Goal: Information Seeking & Learning: Find specific page/section

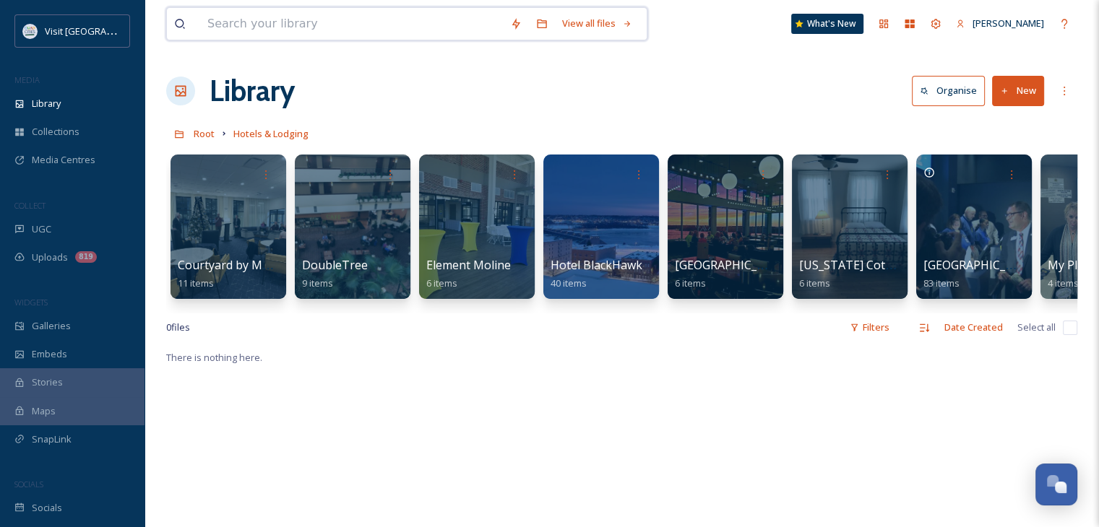
click at [283, 35] on input at bounding box center [351, 24] width 303 height 32
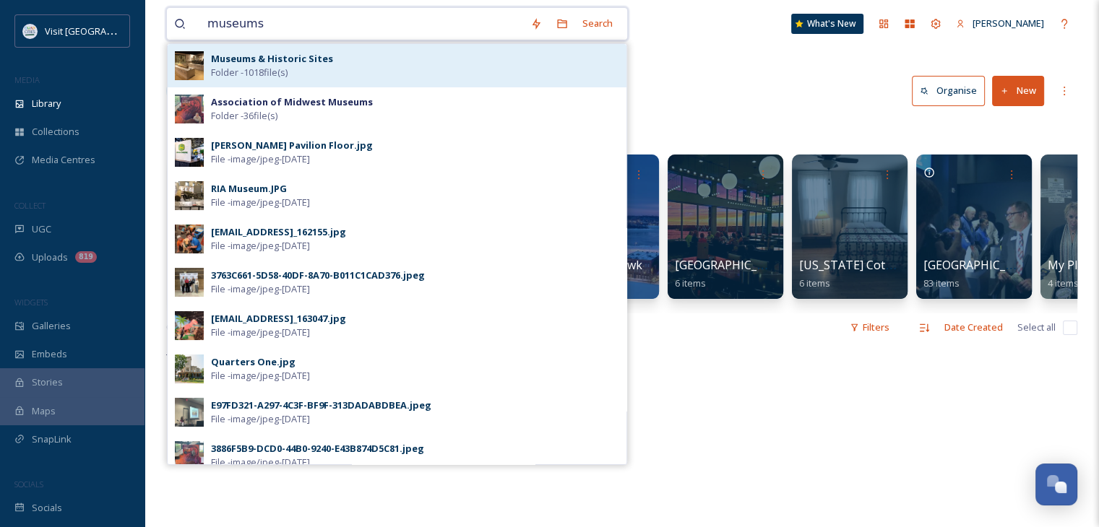
type input "museums"
click at [297, 59] on strong "Museums & Historic Sites" at bounding box center [272, 58] width 122 height 13
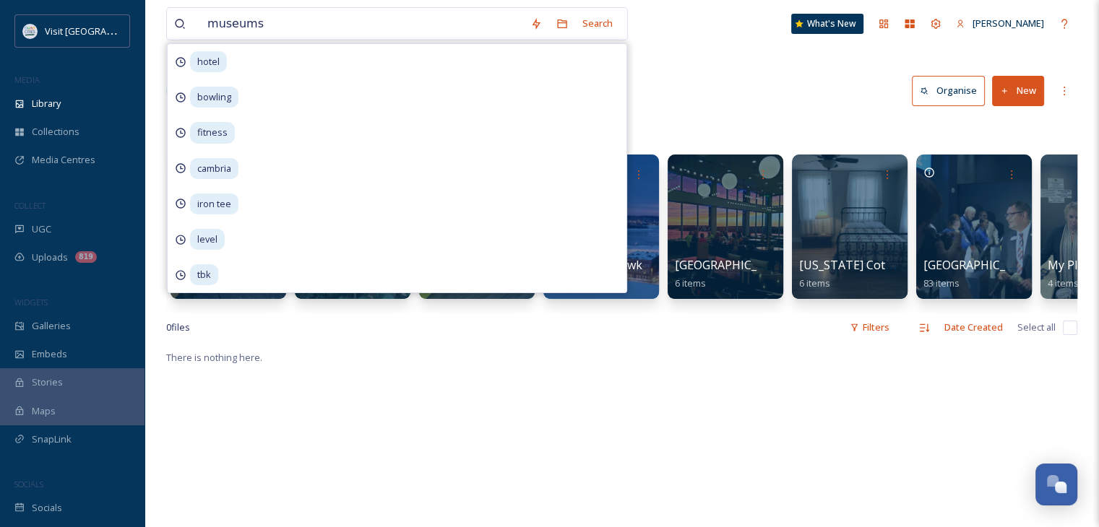
click at [297, 59] on div "hotel" at bounding box center [397, 61] width 459 height 35
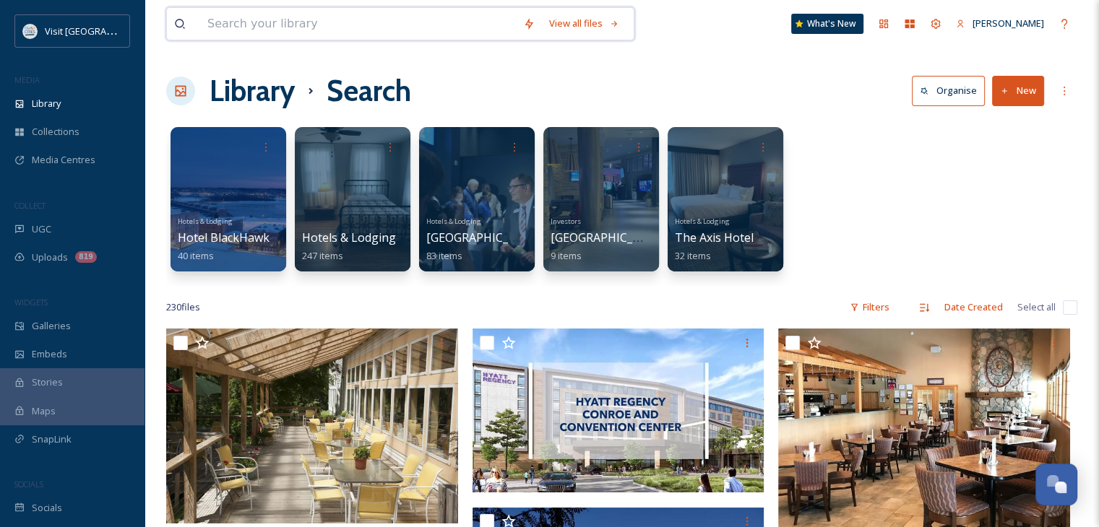
click at [271, 19] on input at bounding box center [358, 24] width 316 height 32
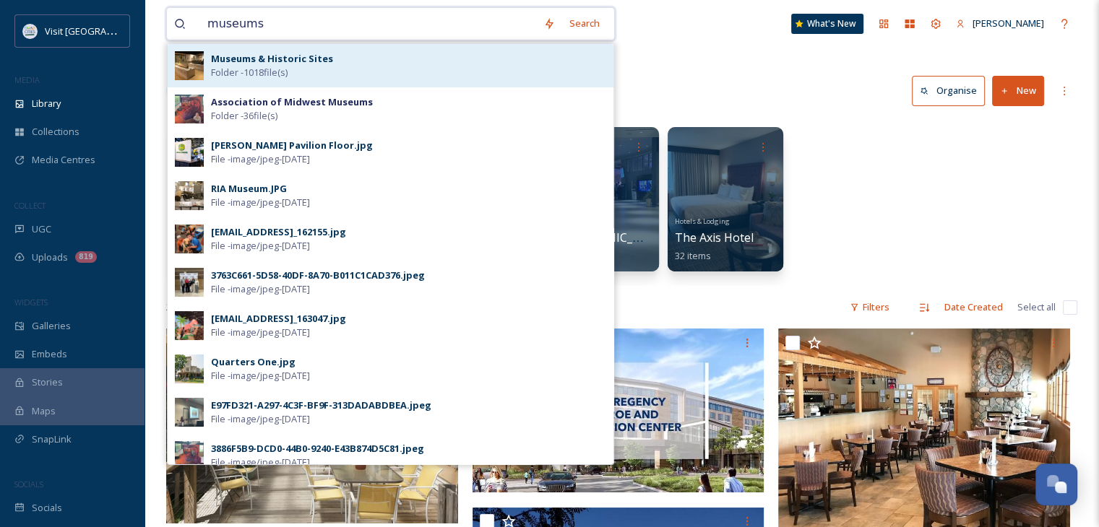
type input "museums"
click at [496, 55] on div "Museums & Historic Sites Folder - 1018 file(s)" at bounding box center [408, 65] width 395 height 27
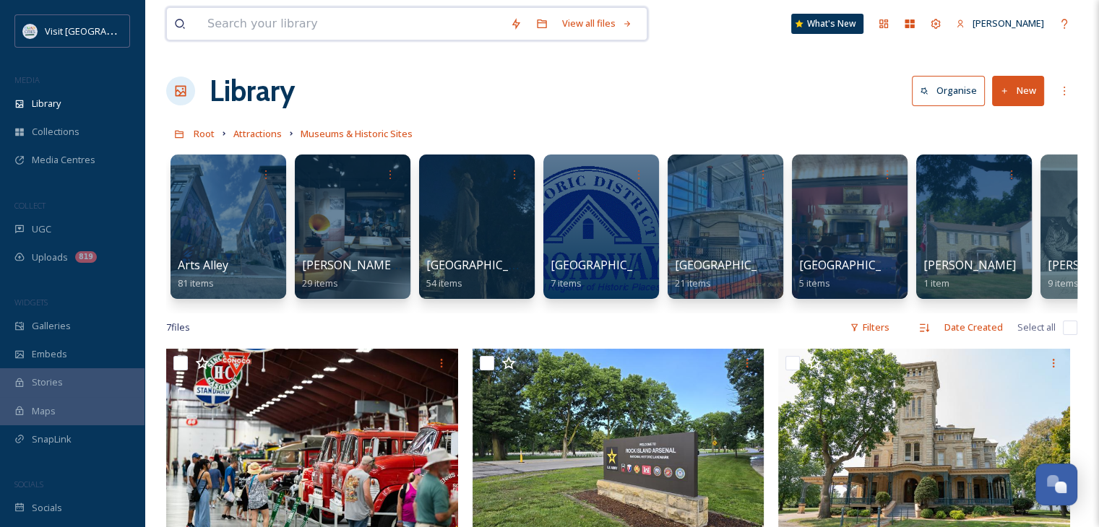
click at [354, 25] on input at bounding box center [351, 24] width 303 height 32
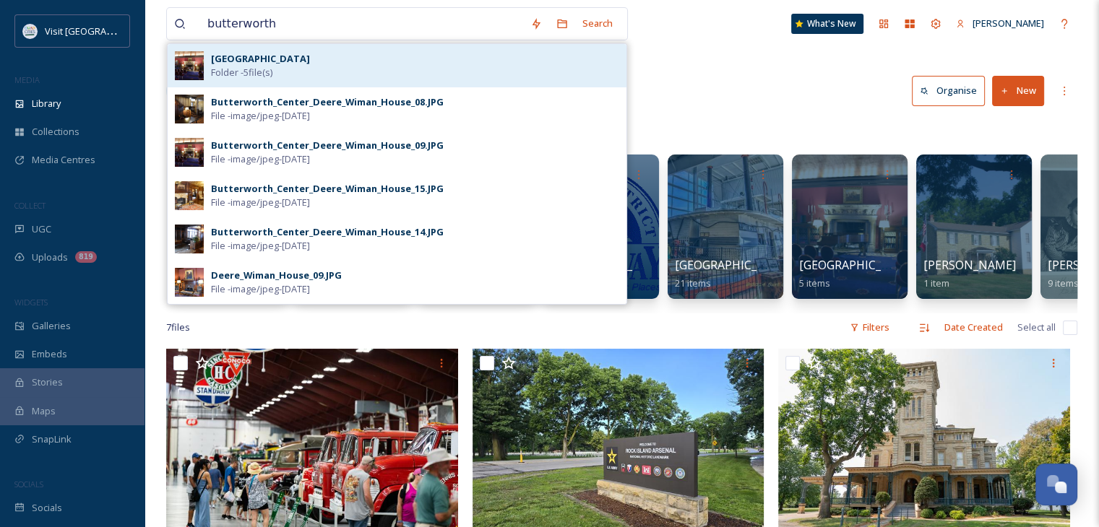
click at [366, 67] on div "[GEOGRAPHIC_DATA] Folder - 5 file(s)" at bounding box center [415, 65] width 408 height 27
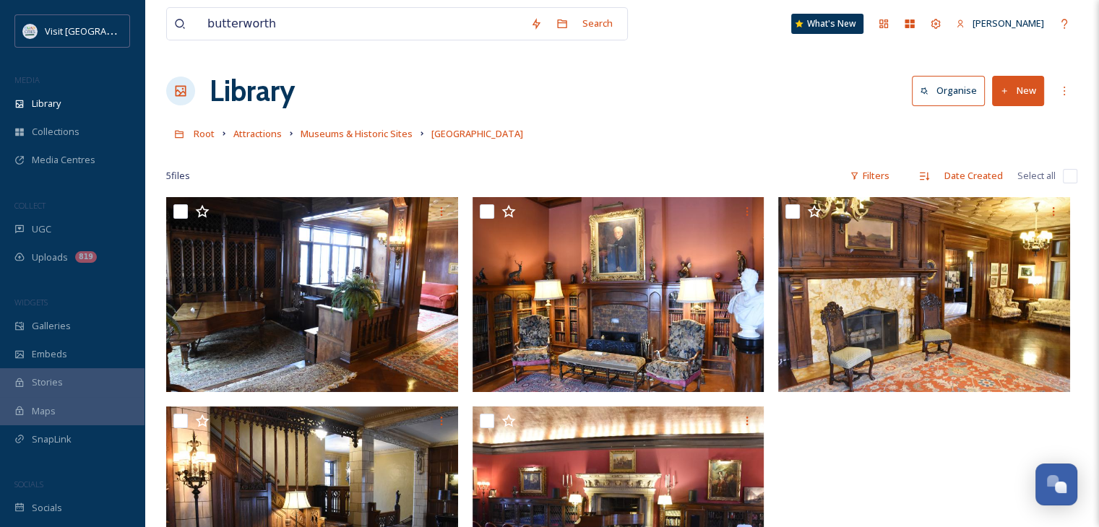
click at [652, 157] on div at bounding box center [621, 154] width 911 height 14
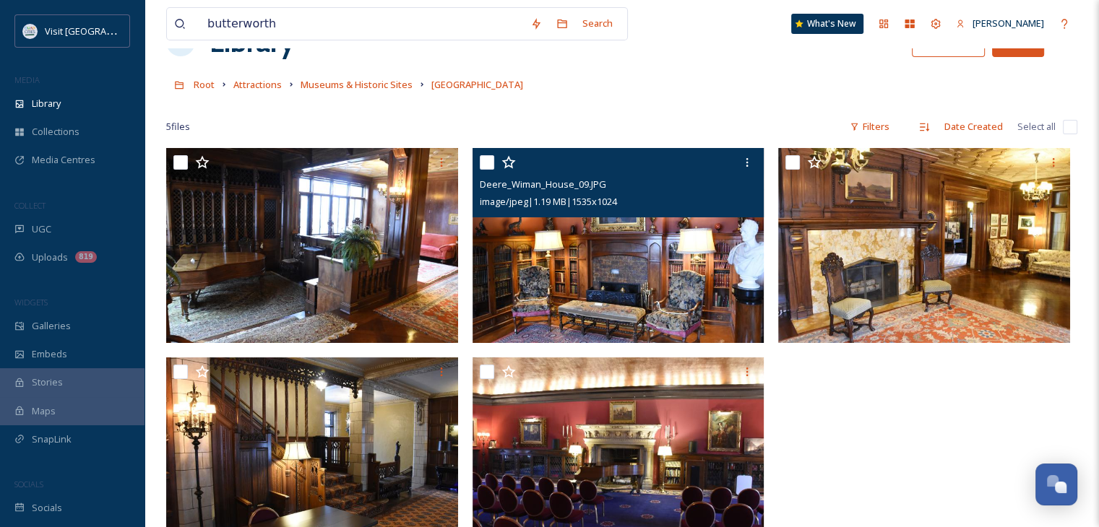
scroll to position [145, 0]
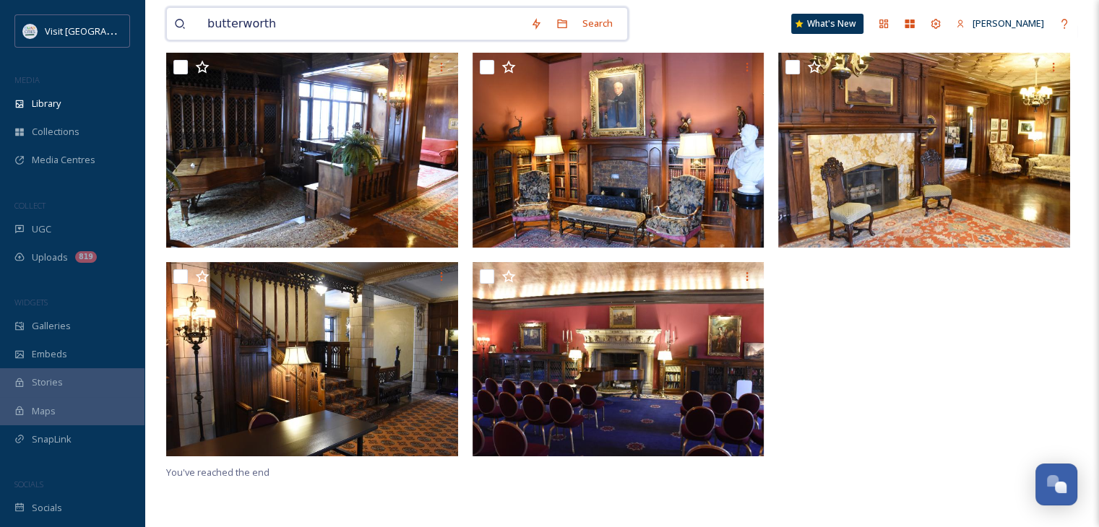
drag, startPoint x: 455, startPoint y: 33, endPoint x: 183, endPoint y: 18, distance: 272.8
click at [183, 18] on div "butterworth" at bounding box center [348, 24] width 349 height 32
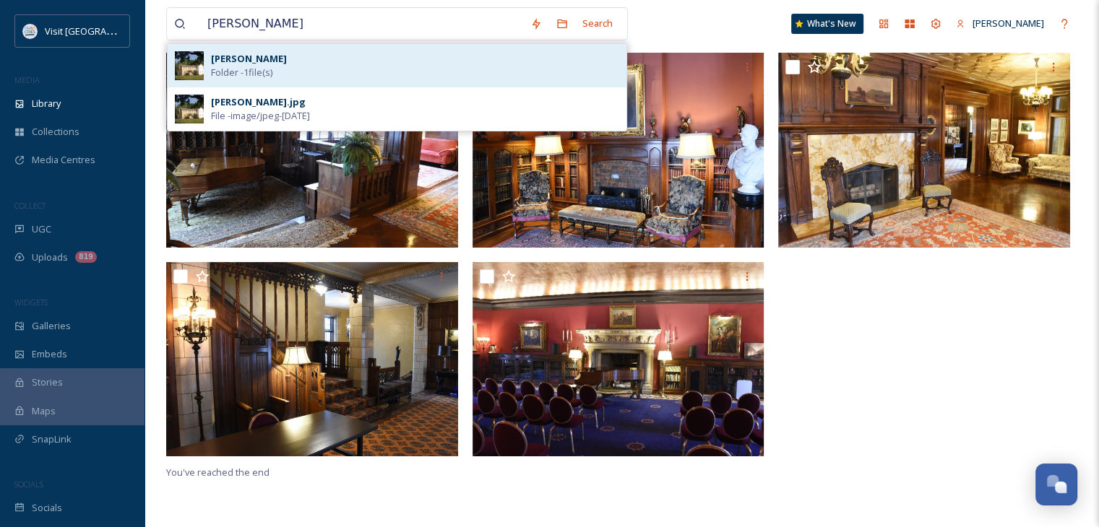
click at [298, 79] on div "[PERSON_NAME] Folder - 1 file(s)" at bounding box center [415, 65] width 408 height 27
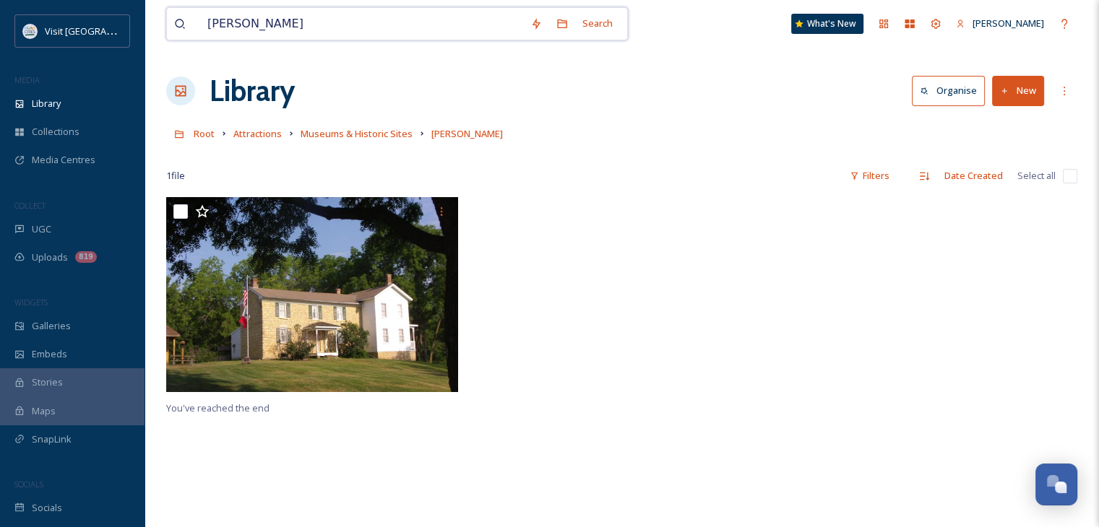
drag, startPoint x: 370, startPoint y: 24, endPoint x: 210, endPoint y: 30, distance: 159.8
click at [211, 30] on input "[PERSON_NAME]" at bounding box center [361, 24] width 323 height 32
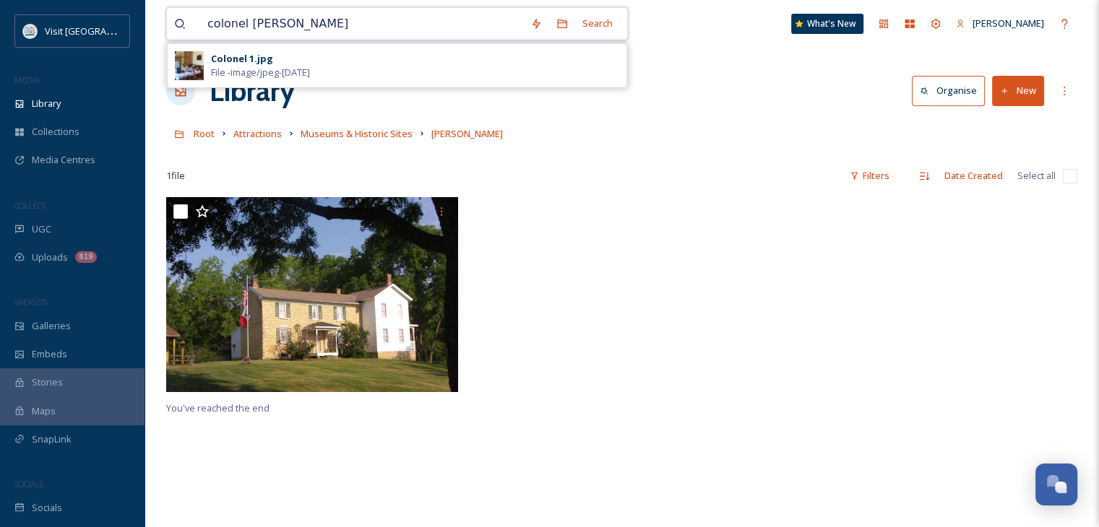
type input "colonel [PERSON_NAME] house"
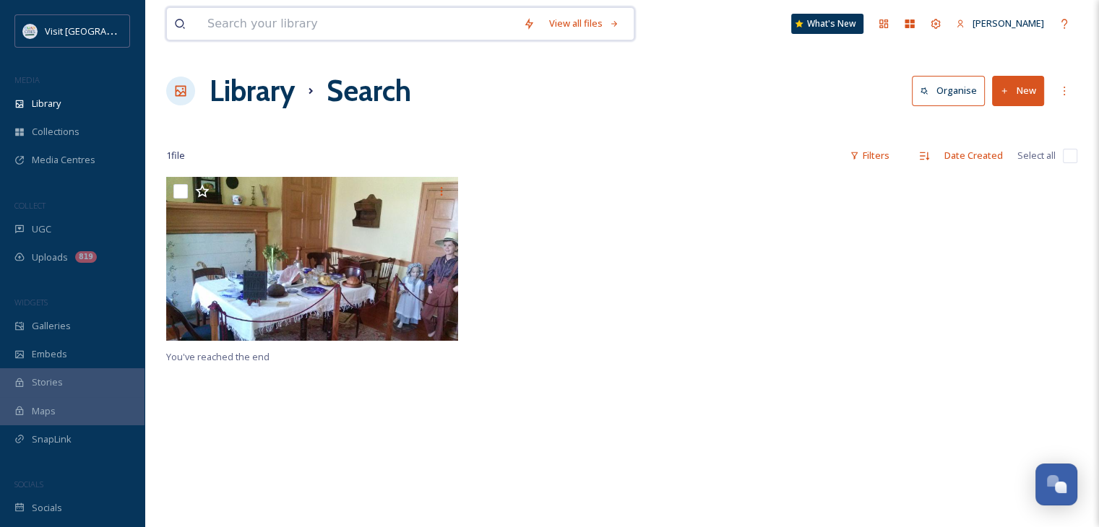
click at [311, 27] on input at bounding box center [358, 24] width 316 height 32
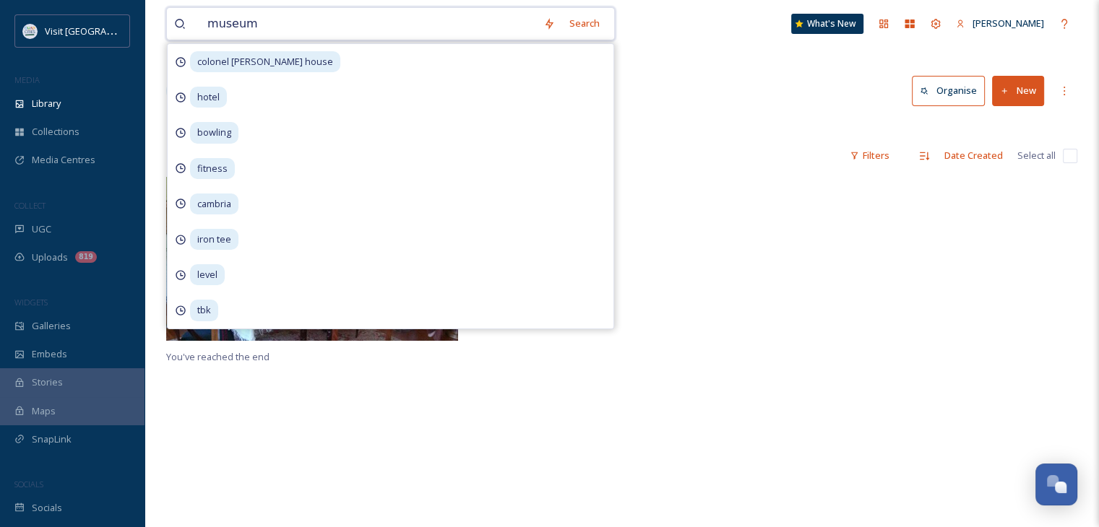
type input "museums"
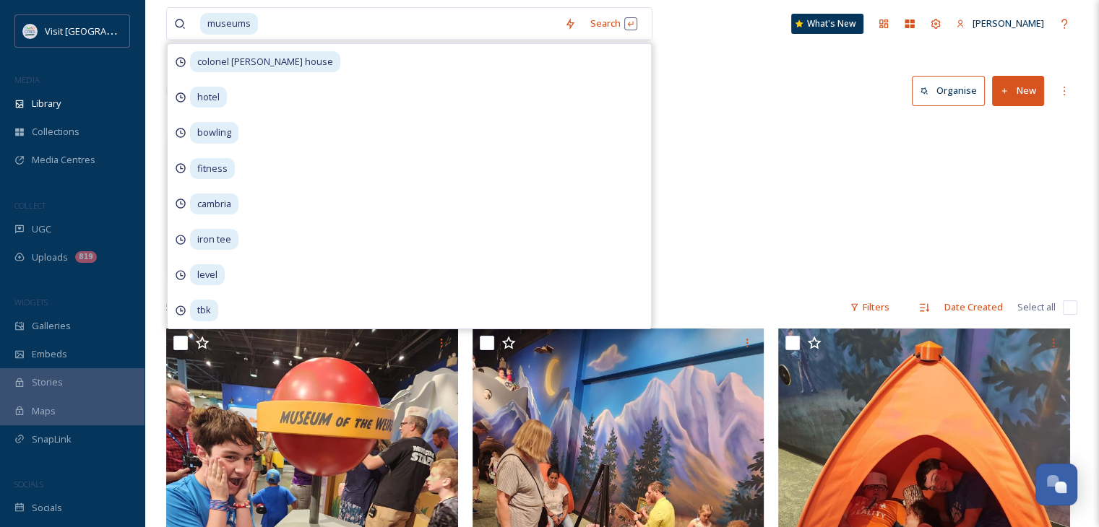
click at [751, 209] on div "2025 Association of Midwest Museums 36 items Attractions Museums & Historic Sit…" at bounding box center [621, 203] width 911 height 166
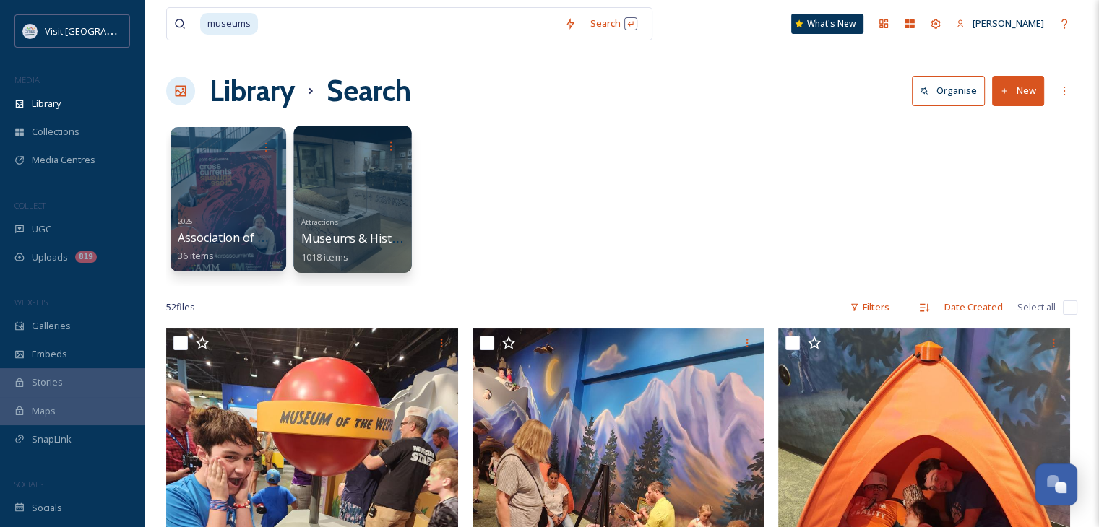
click at [355, 174] on div at bounding box center [352, 199] width 118 height 147
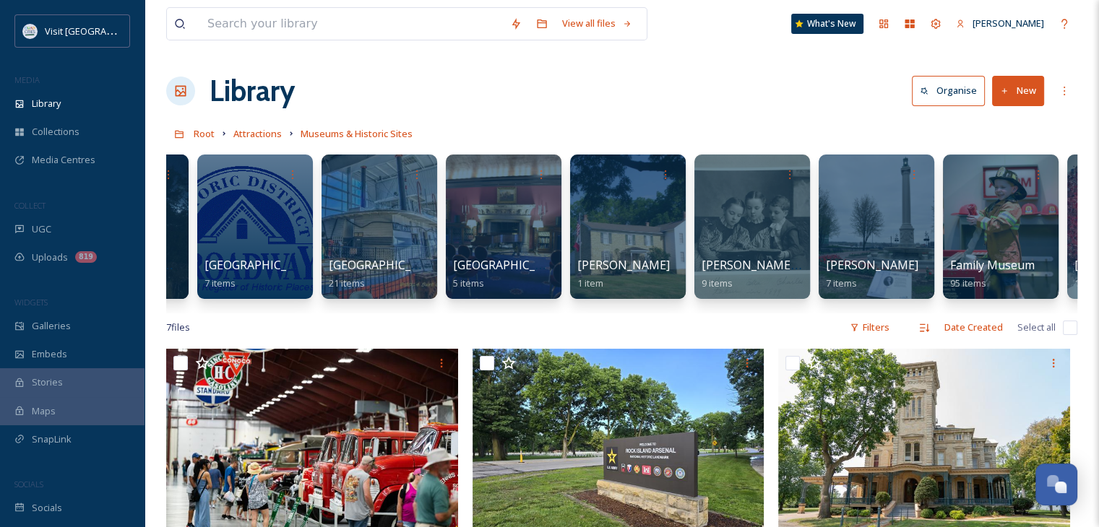
scroll to position [0, 348]
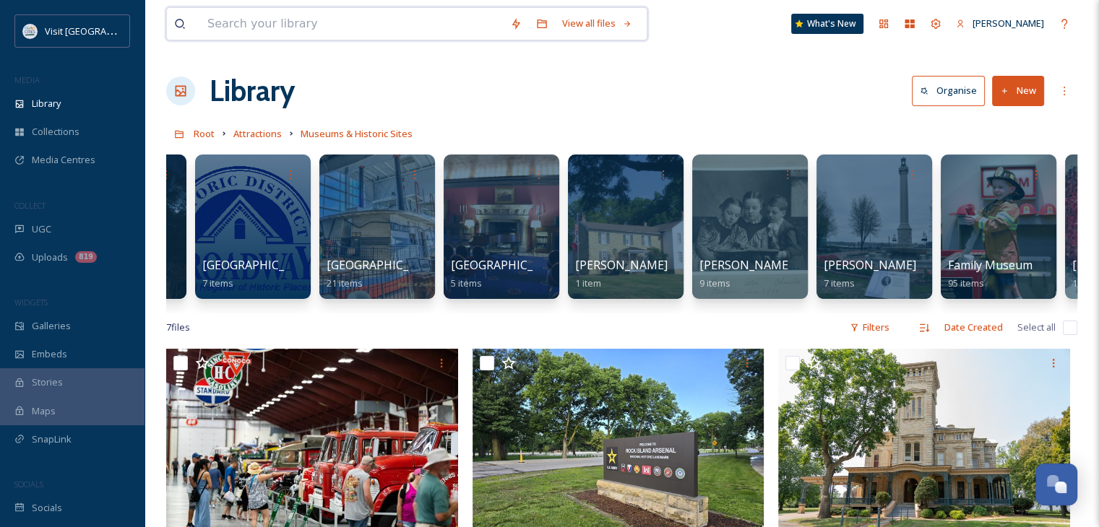
click at [225, 27] on input at bounding box center [351, 24] width 303 height 32
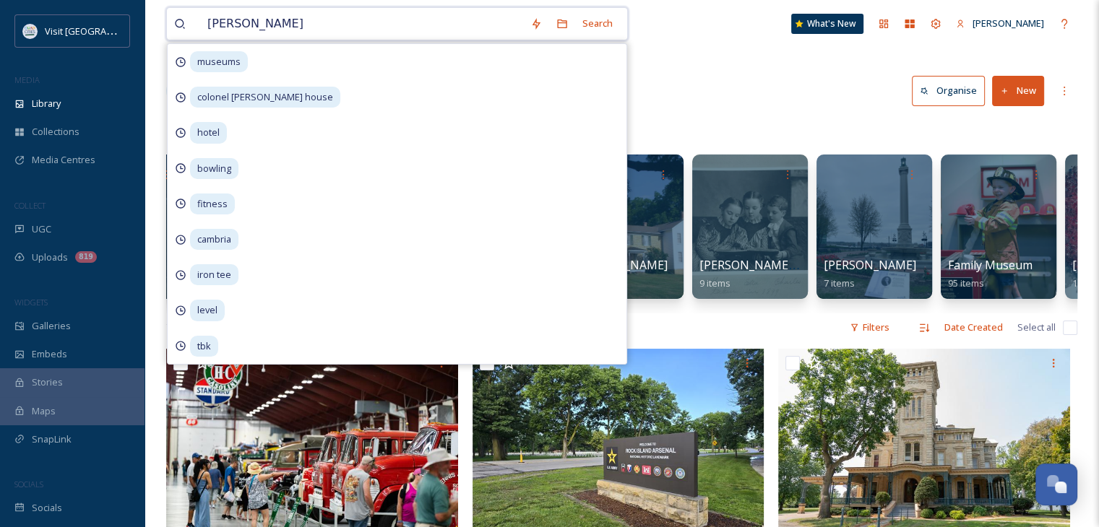
type input "colonel"
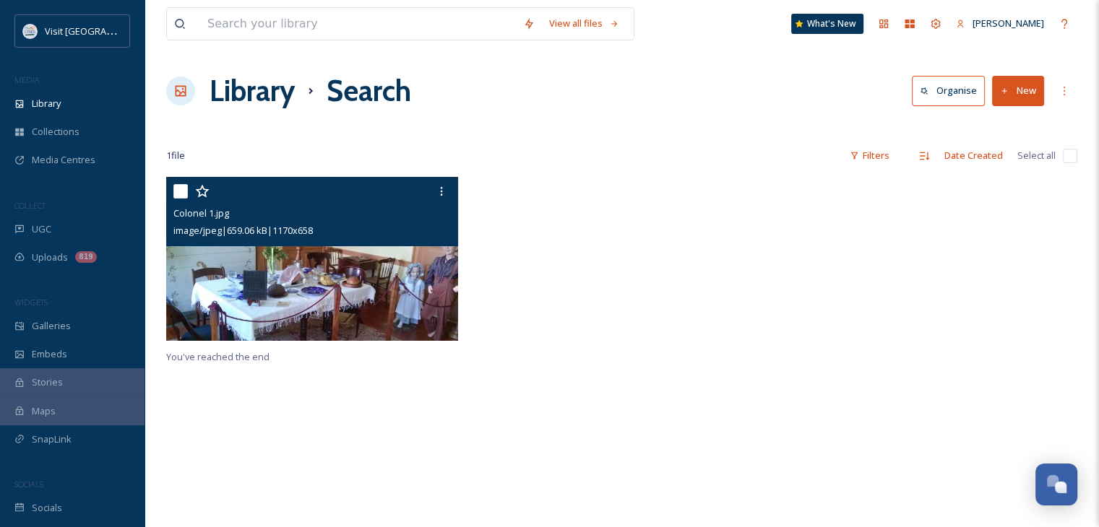
click at [341, 306] on img at bounding box center [312, 259] width 292 height 164
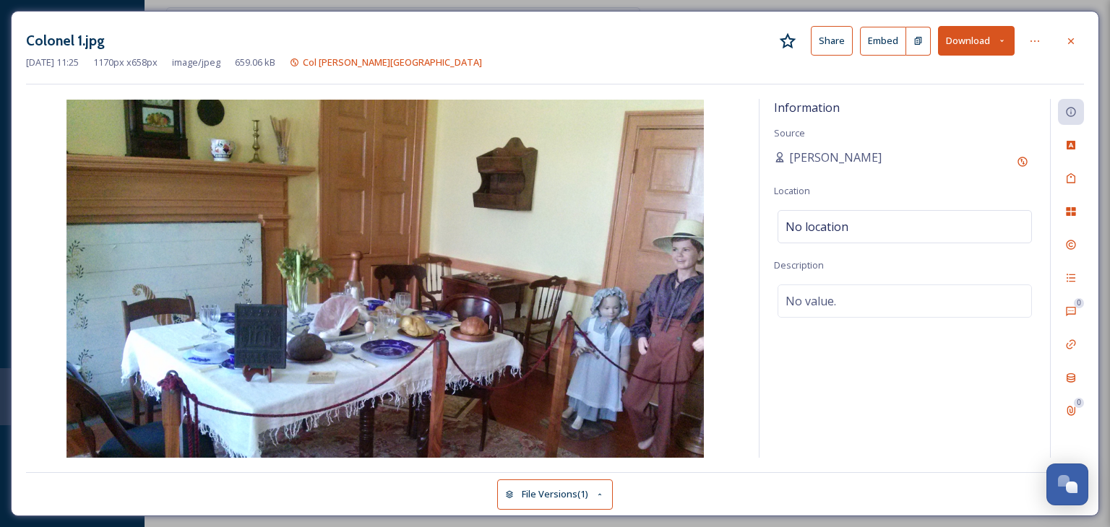
click at [969, 33] on button "Download" at bounding box center [976, 41] width 77 height 30
drag, startPoint x: 722, startPoint y: 61, endPoint x: 733, endPoint y: 61, distance: 10.8
click at [723, 59] on div "[DATE] 11:25 1170 px x 658 px image/jpeg 659.06 kB Col [PERSON_NAME][GEOGRAPHIC…" at bounding box center [555, 63] width 1058 height 14
click at [1066, 41] on icon at bounding box center [1071, 41] width 12 height 12
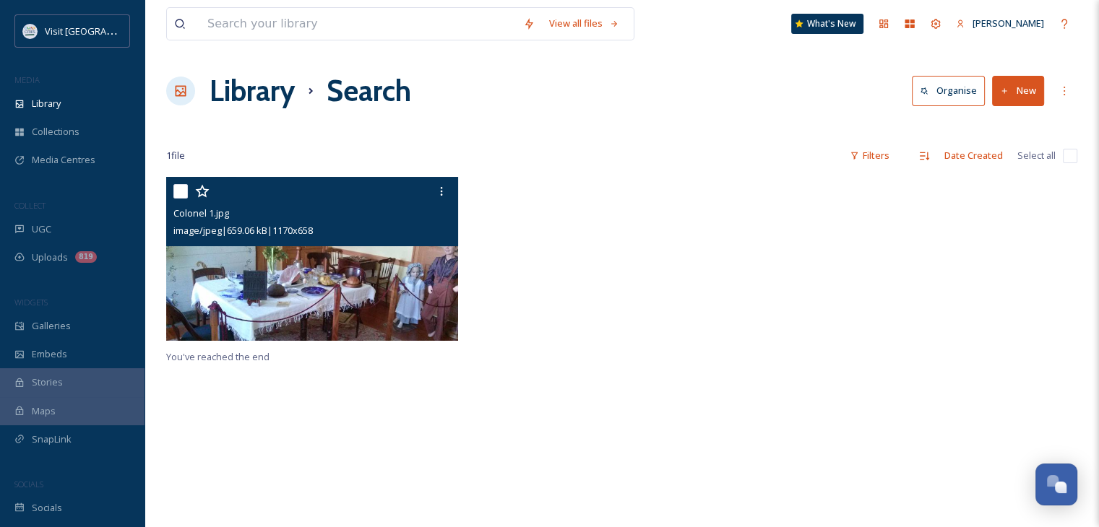
click at [408, 244] on div "Colonel 1.jpg image/jpeg | 659.06 kB | 1170 x 658" at bounding box center [312, 211] width 292 height 69
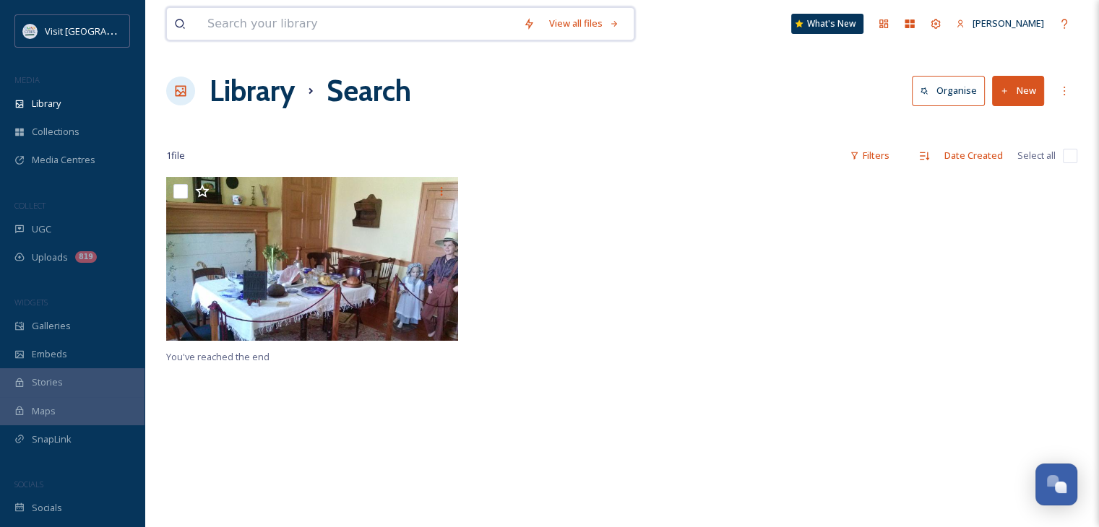
click at [315, 32] on input at bounding box center [358, 24] width 316 height 32
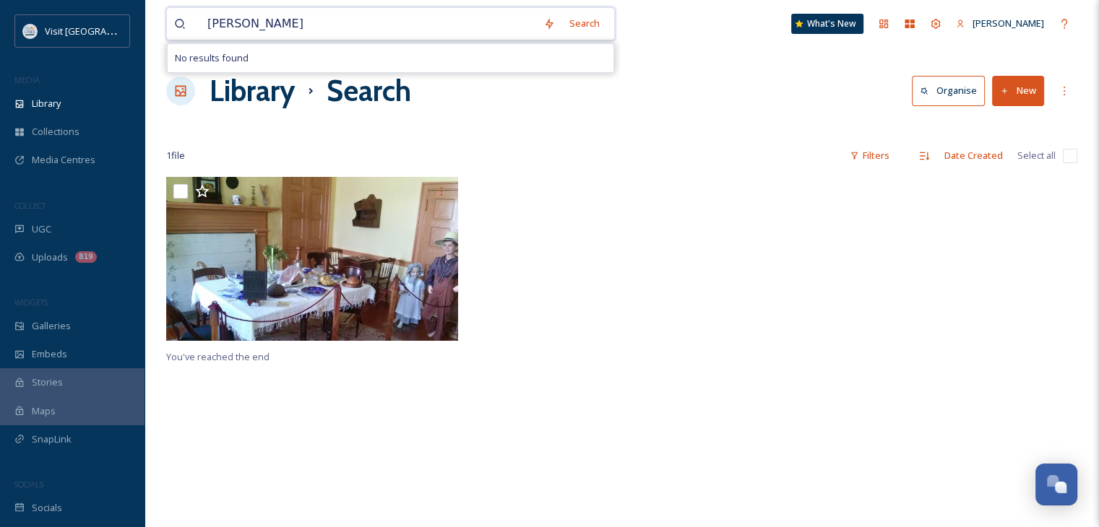
drag, startPoint x: 435, startPoint y: 18, endPoint x: 202, endPoint y: 9, distance: 232.8
click at [202, 9] on input "[PERSON_NAME]" at bounding box center [368, 24] width 336 height 32
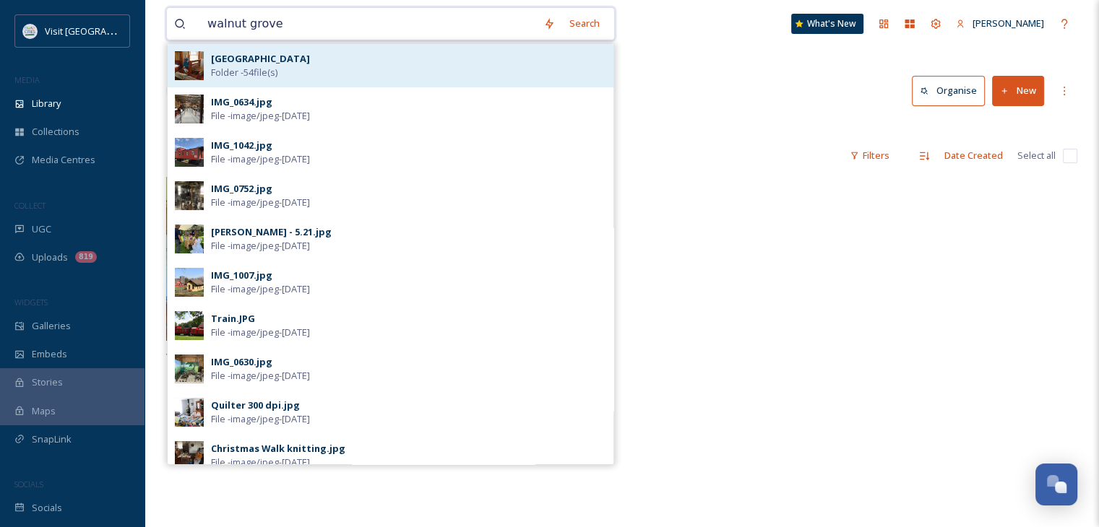
type input "walnut grove"
click at [277, 74] on span "Folder - 54 file(s)" at bounding box center [244, 73] width 66 height 14
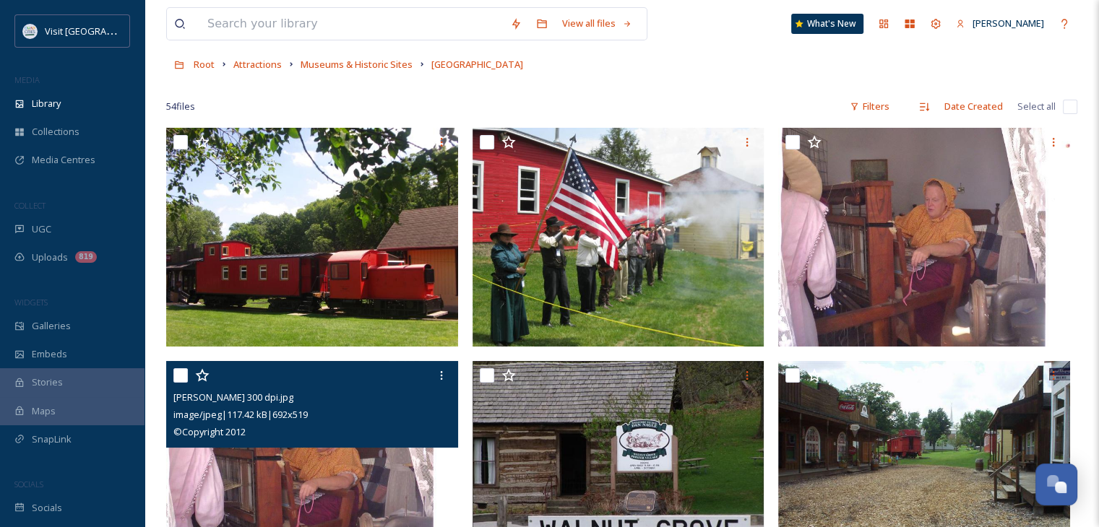
scroll to position [69, 0]
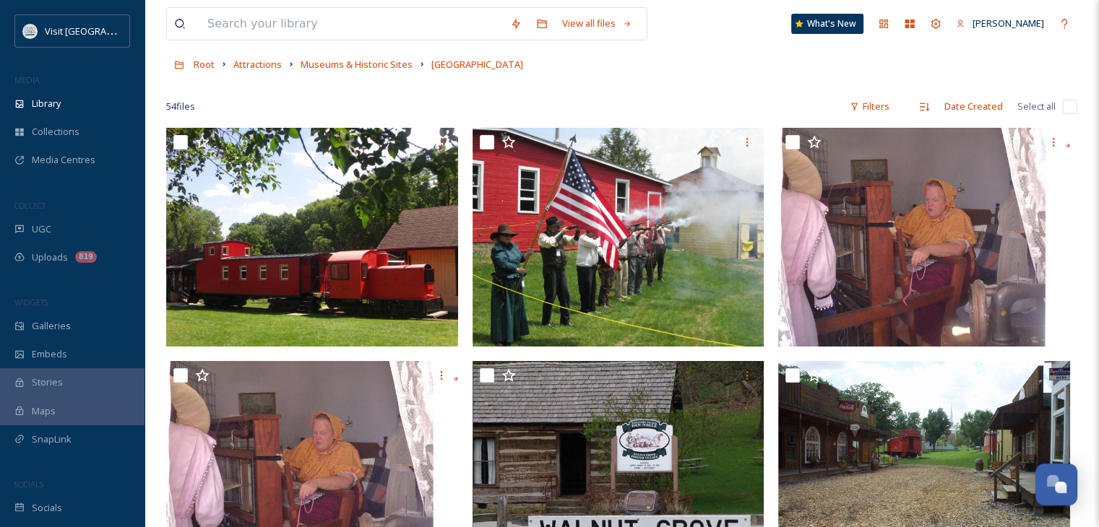
click at [462, 87] on div at bounding box center [621, 85] width 911 height 14
click at [205, 31] on input at bounding box center [351, 24] width 303 height 32
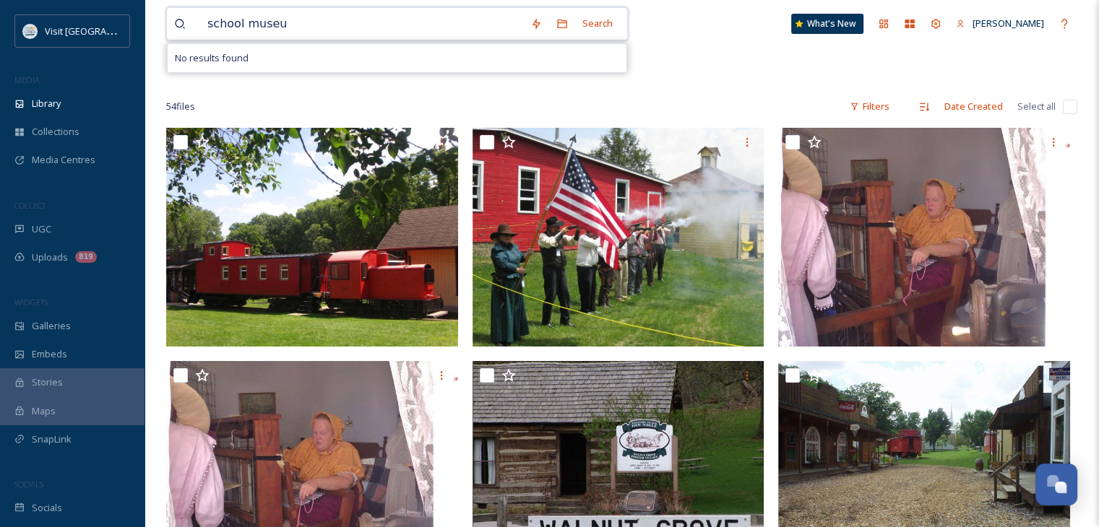
type input "school museum"
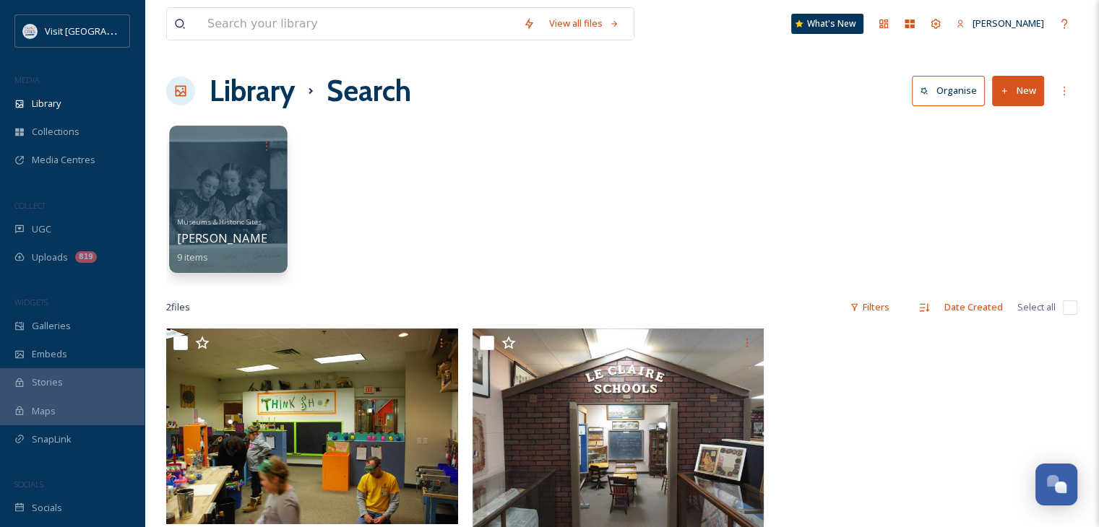
click at [246, 204] on div at bounding box center [228, 199] width 118 height 147
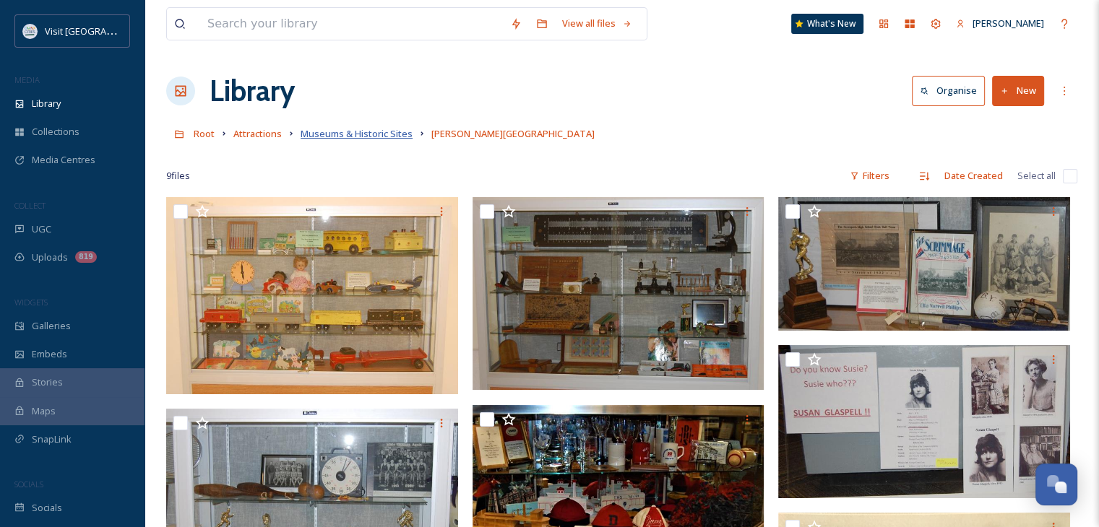
click at [379, 134] on span "Museums & Historic Sites" at bounding box center [357, 133] width 112 height 13
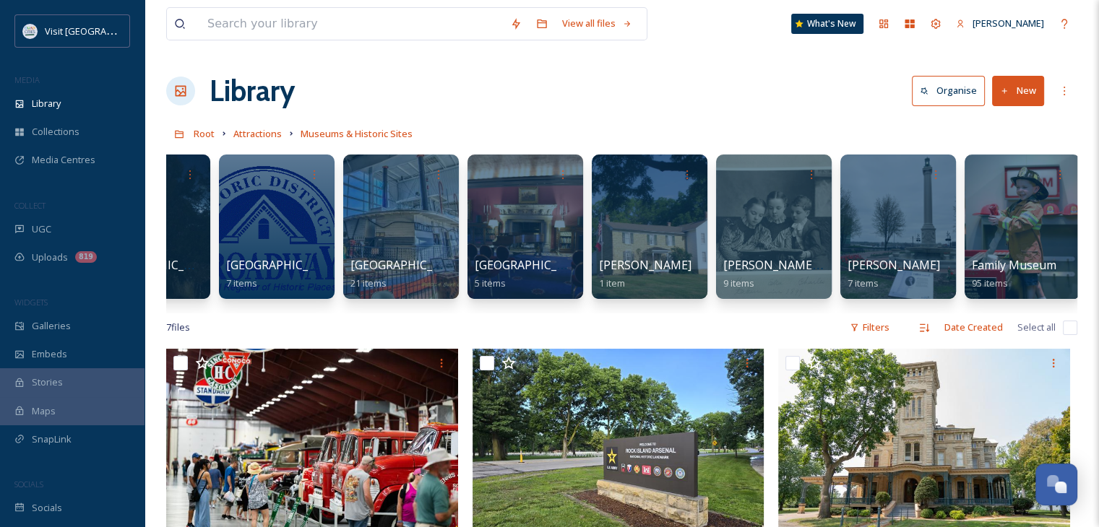
scroll to position [0, 424]
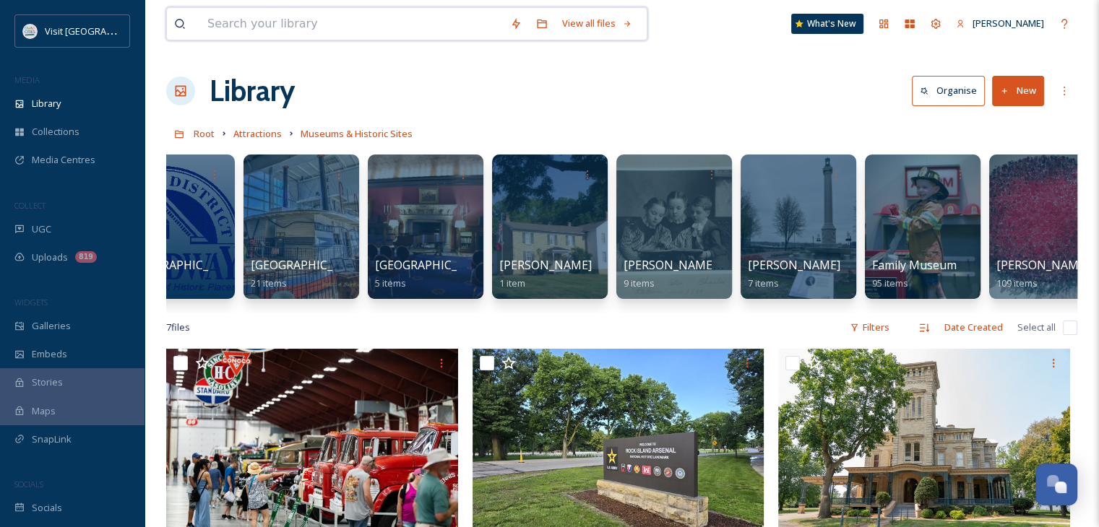
click at [402, 29] on input at bounding box center [351, 24] width 303 height 32
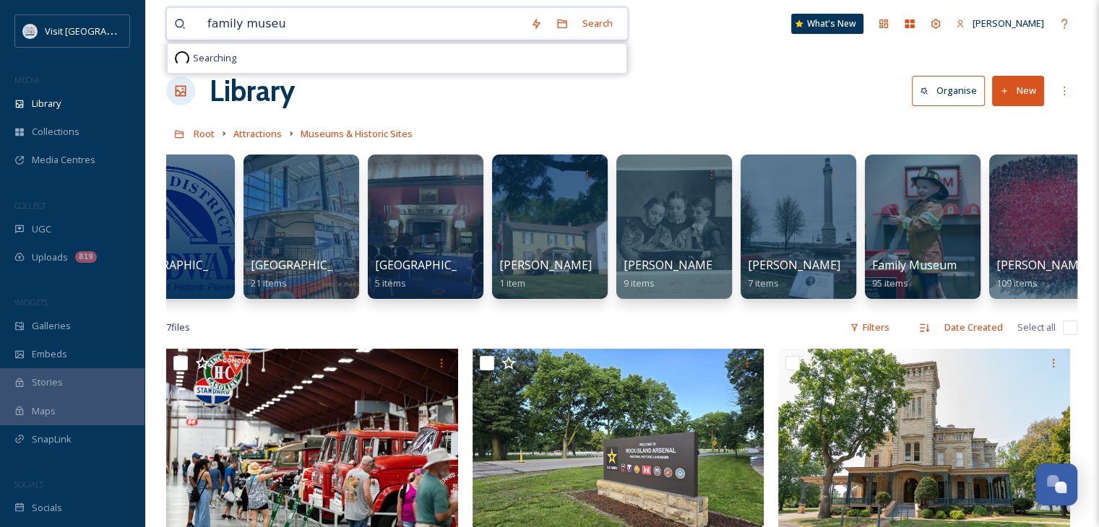
type input "family museum"
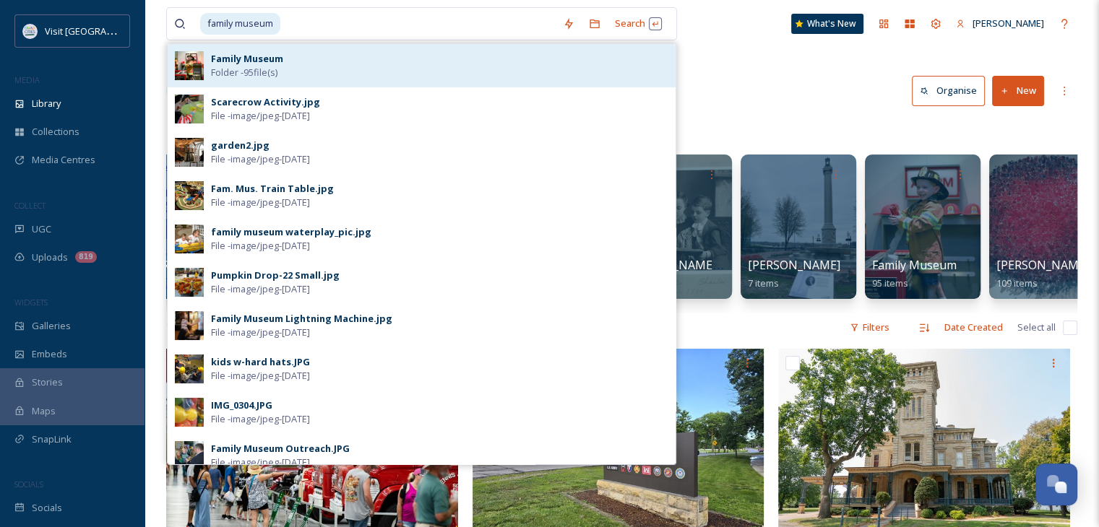
click at [379, 77] on div "Family Museum Folder - 95 file(s)" at bounding box center [439, 65] width 457 height 27
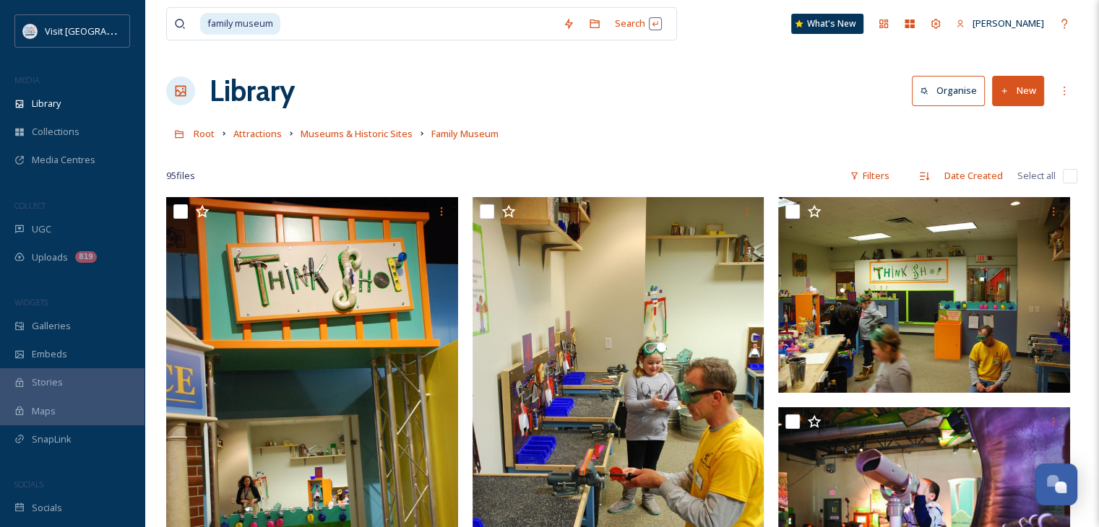
click at [783, 139] on div "Root Attractions Museums & Historic Sites Family Museum" at bounding box center [621, 133] width 911 height 27
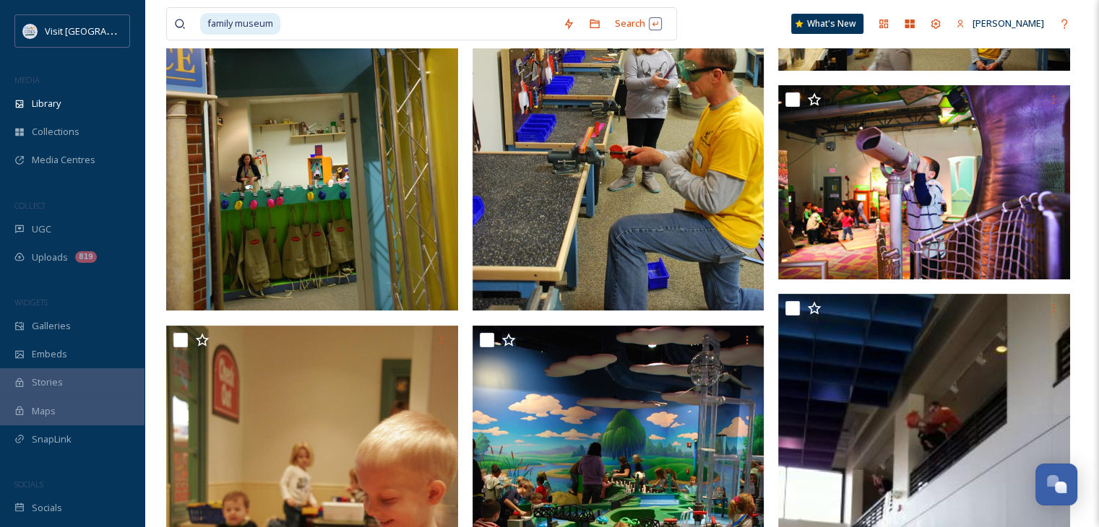
scroll to position [217, 0]
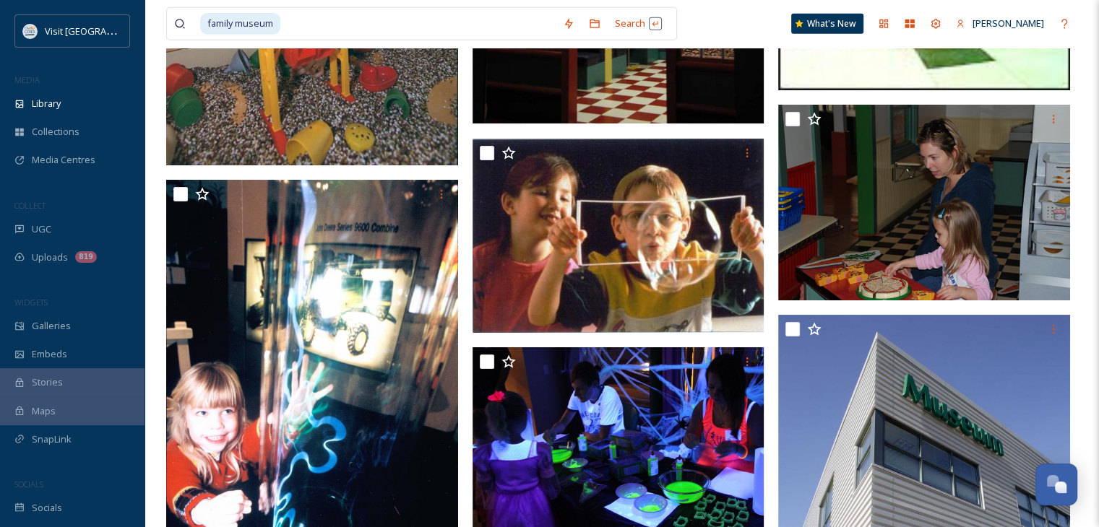
scroll to position [4407, 0]
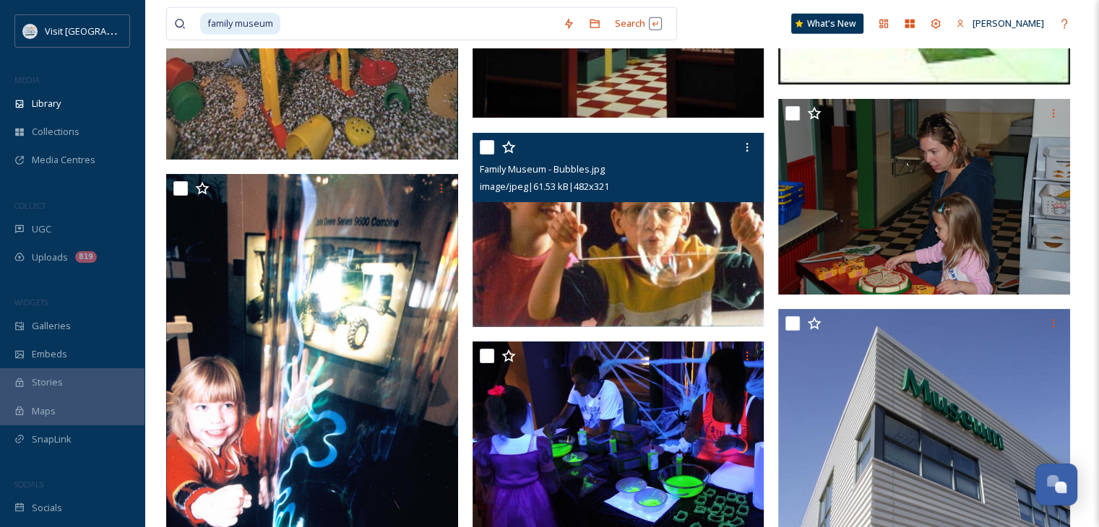
drag, startPoint x: 618, startPoint y: 277, endPoint x: 590, endPoint y: 263, distance: 32.0
click at [590, 263] on img at bounding box center [619, 230] width 292 height 194
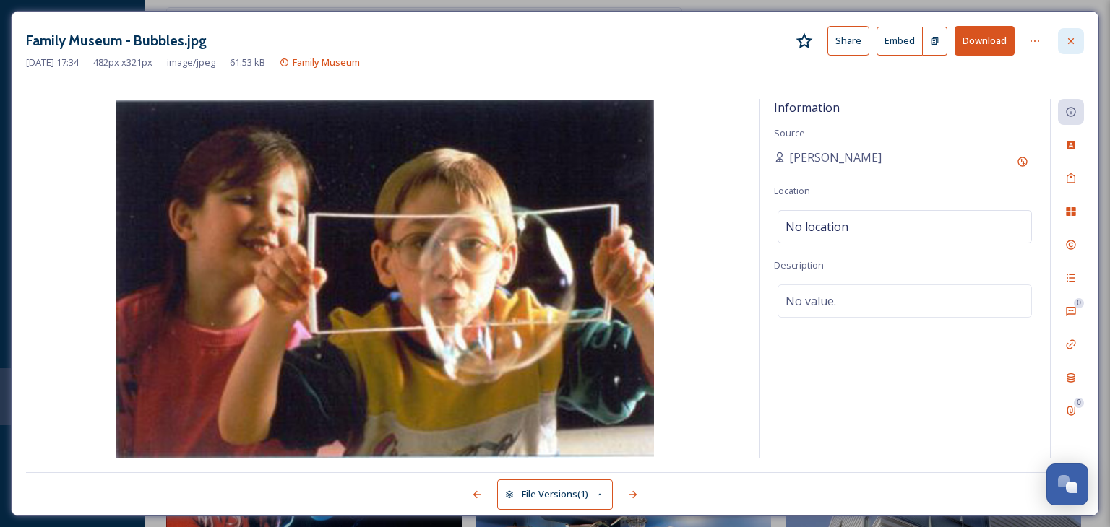
click at [1064, 44] on div at bounding box center [1071, 41] width 26 height 26
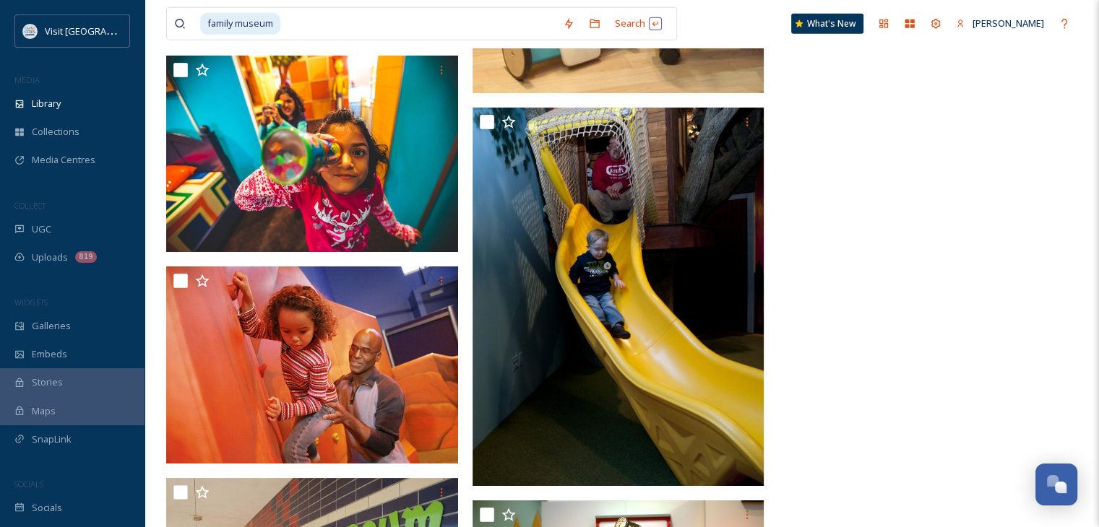
scroll to position [9588, 0]
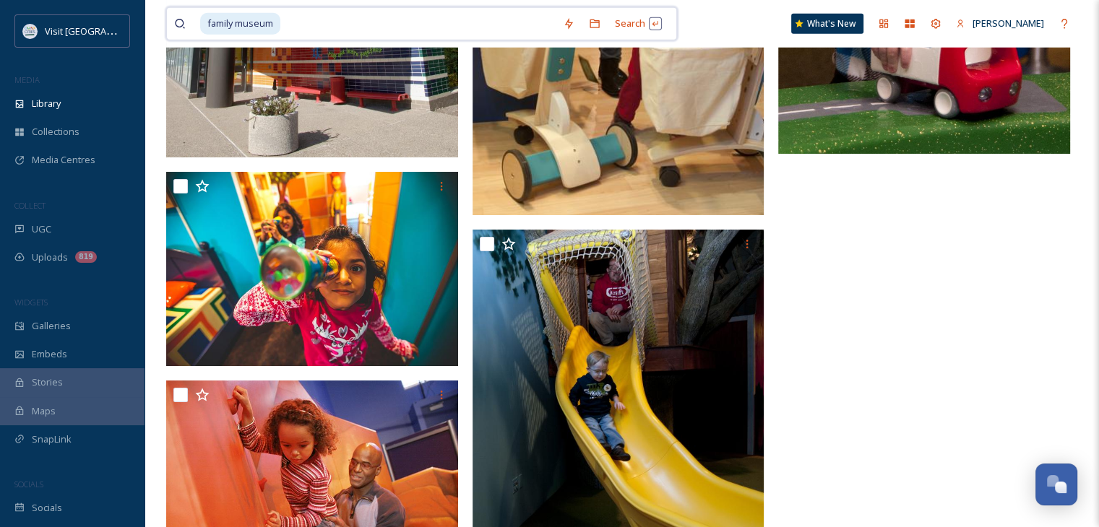
click at [385, 30] on input at bounding box center [419, 24] width 274 height 32
type input "f"
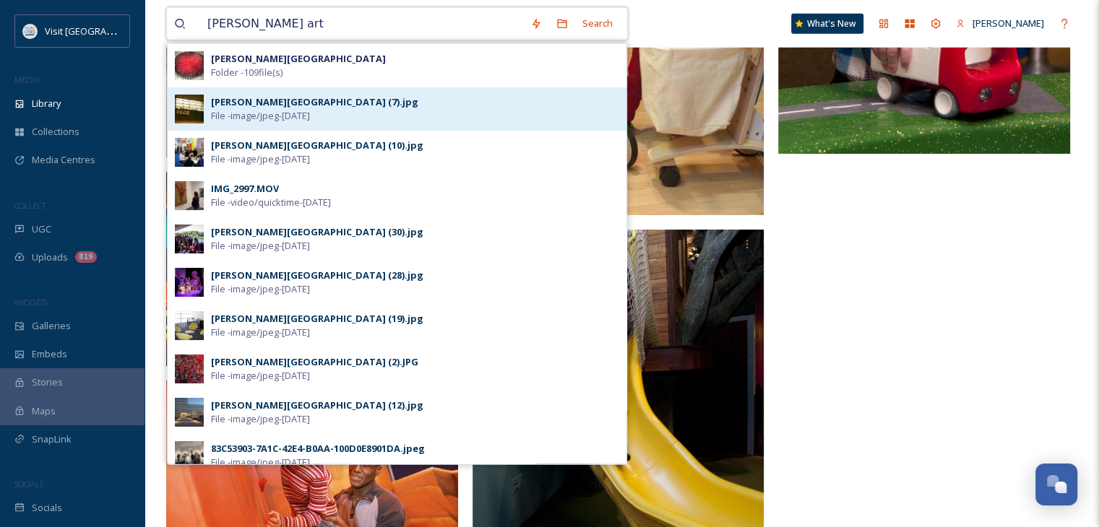
type input "[PERSON_NAME] art"
click at [373, 98] on div "[PERSON_NAME][GEOGRAPHIC_DATA] (7).jpg File - image/jpeg - [DATE]" at bounding box center [415, 108] width 408 height 27
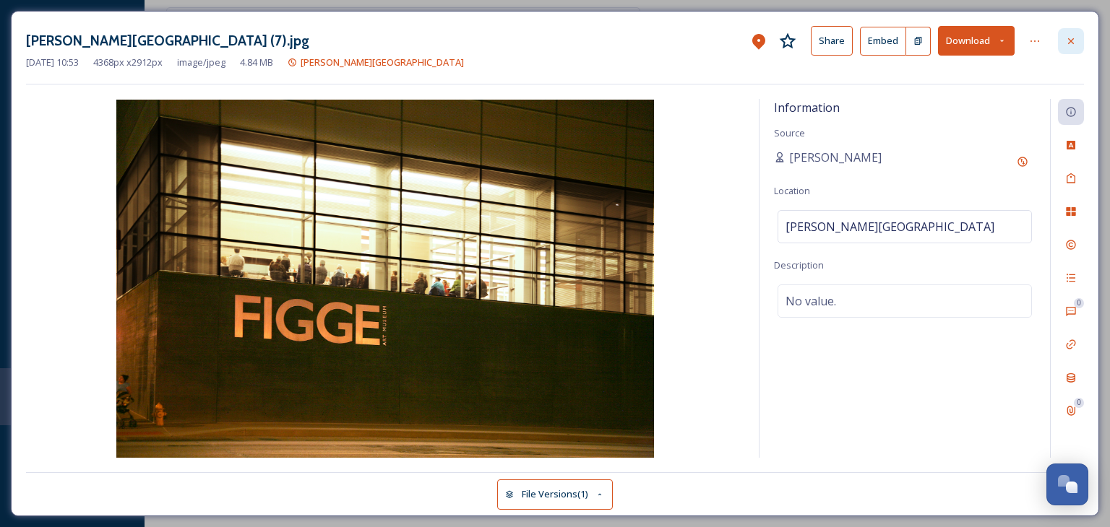
click at [1071, 39] on icon at bounding box center [1071, 41] width 12 height 12
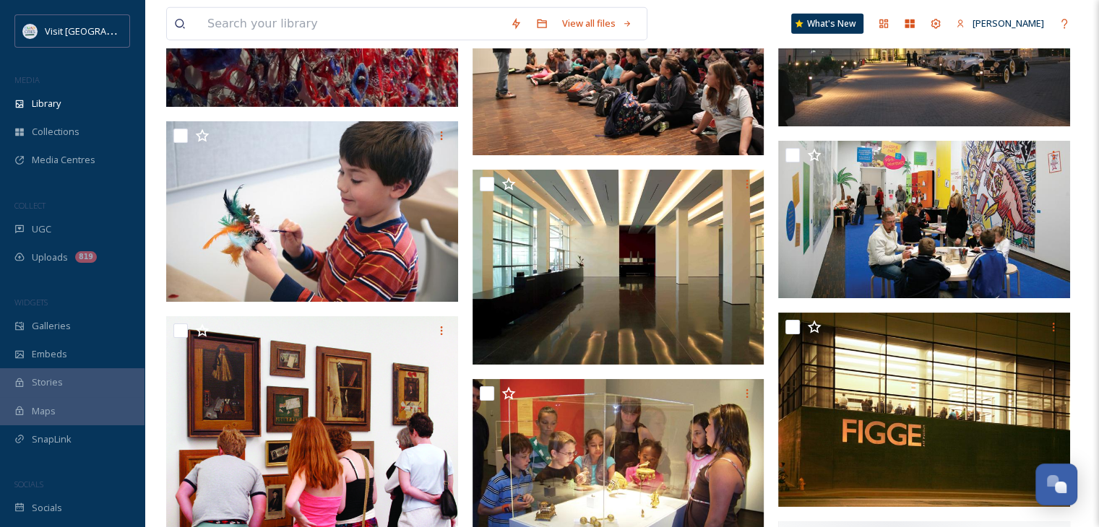
scroll to position [4407, 0]
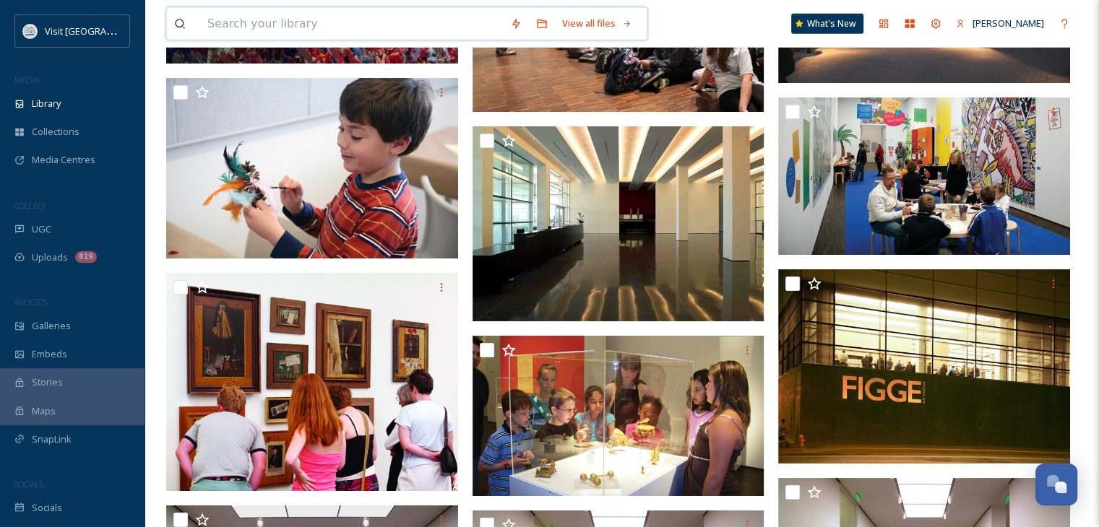
click at [323, 26] on input at bounding box center [351, 24] width 303 height 32
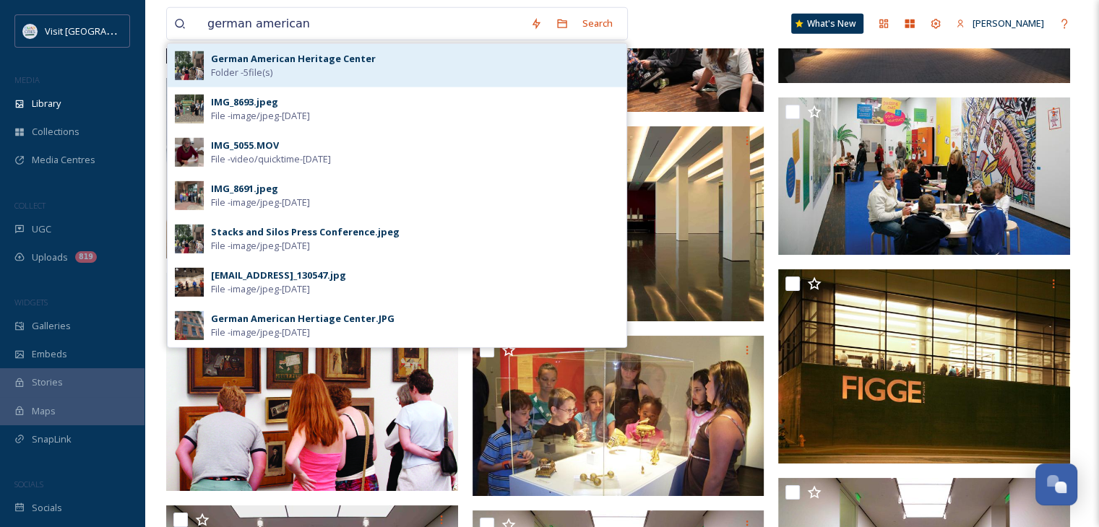
click at [330, 61] on strong "German American Heritage Center" at bounding box center [293, 58] width 165 height 13
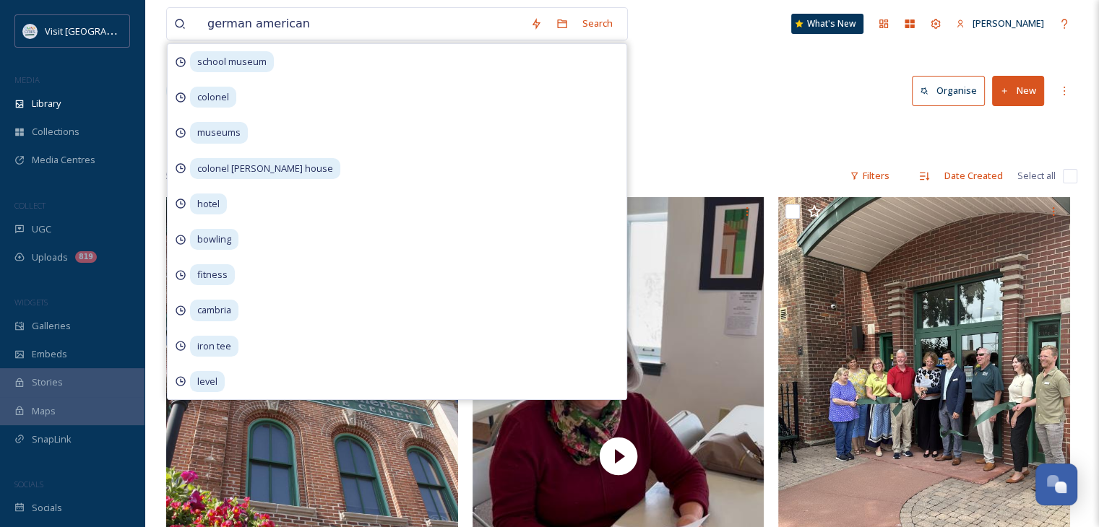
click at [712, 121] on div "Root Attractions Museums & Historic Sites German American Heritage Center" at bounding box center [621, 133] width 911 height 27
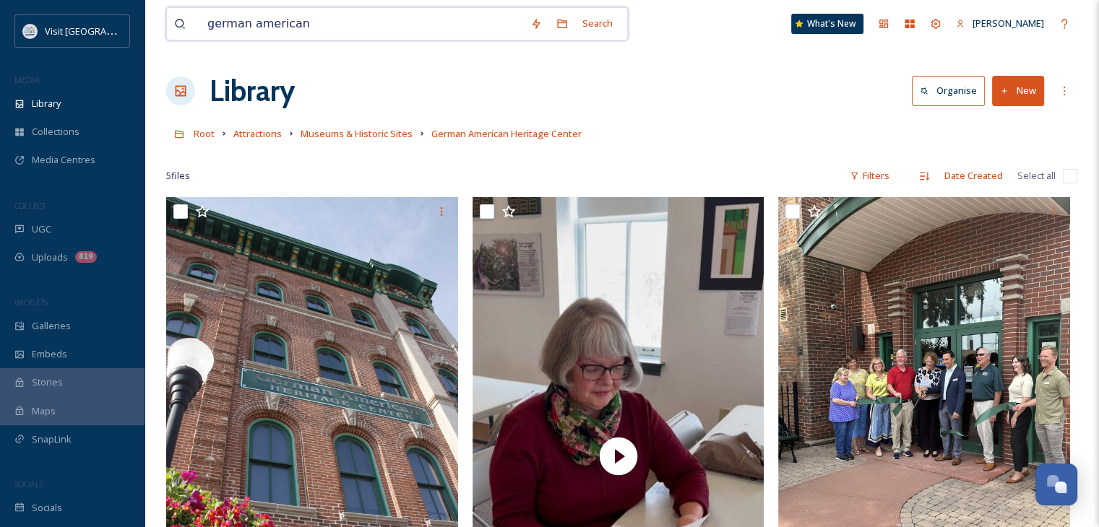
click at [423, 13] on input "german american" at bounding box center [361, 24] width 323 height 32
click at [424, 16] on input "german american" at bounding box center [361, 24] width 323 height 32
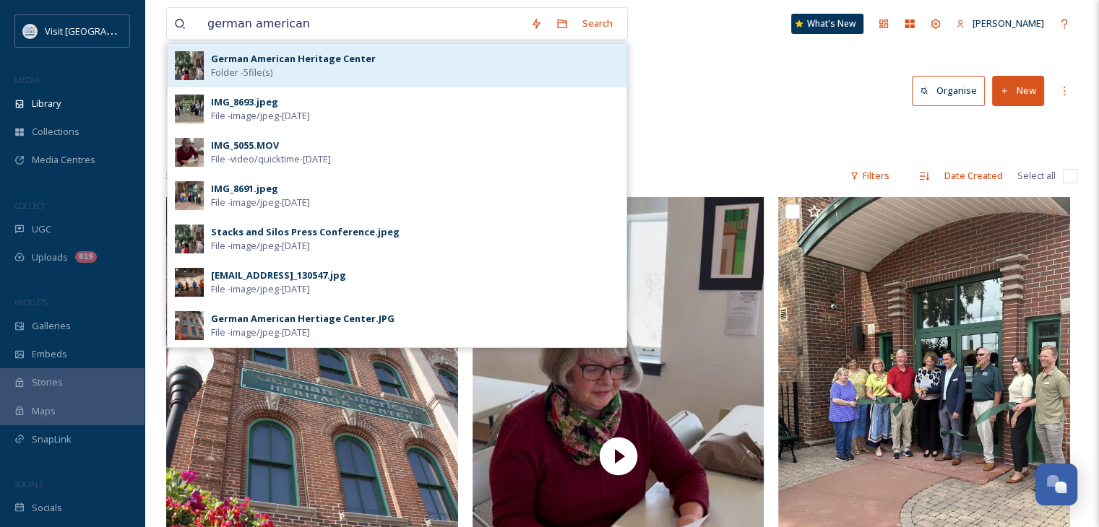
click at [388, 59] on div "German American Heritage Center Folder - 5 file(s)" at bounding box center [415, 65] width 408 height 27
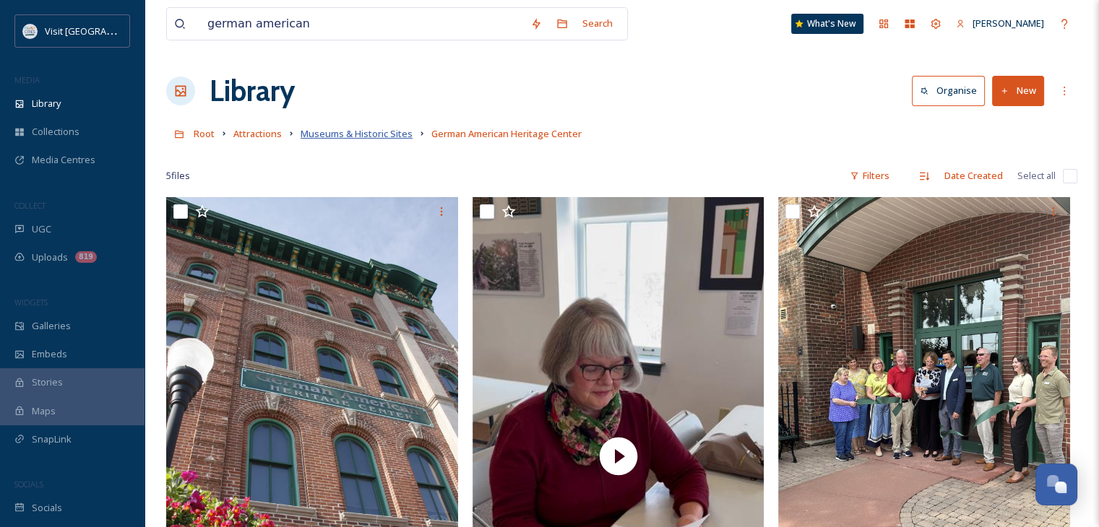
click at [358, 130] on span "Museums & Historic Sites" at bounding box center [357, 133] width 112 height 13
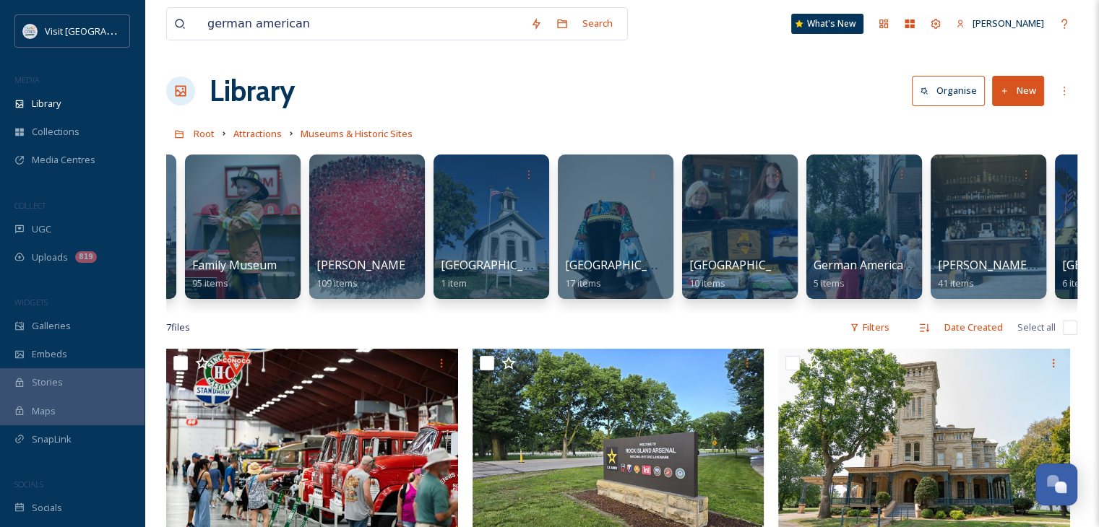
scroll to position [0, 1251]
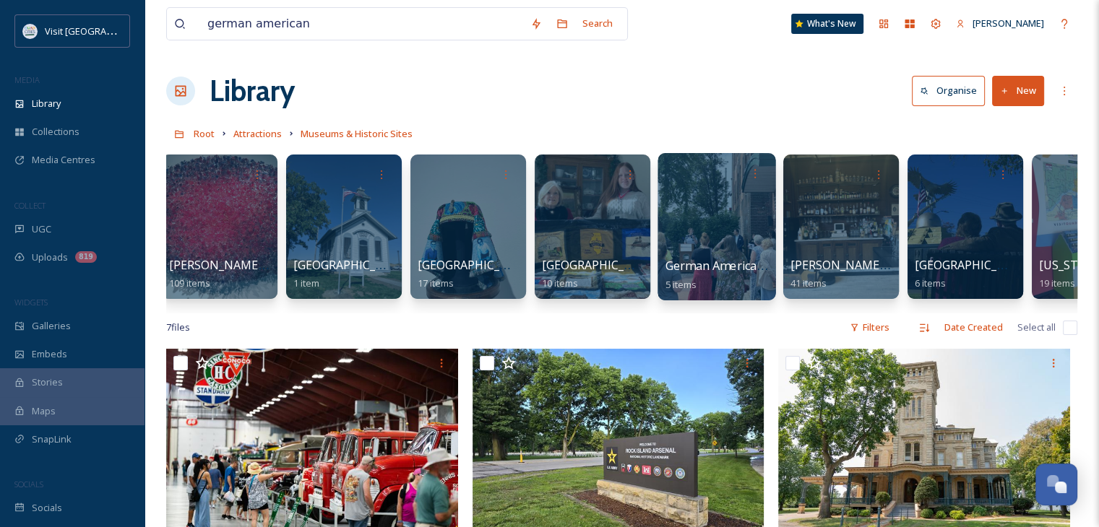
click at [706, 256] on div at bounding box center [716, 226] width 118 height 147
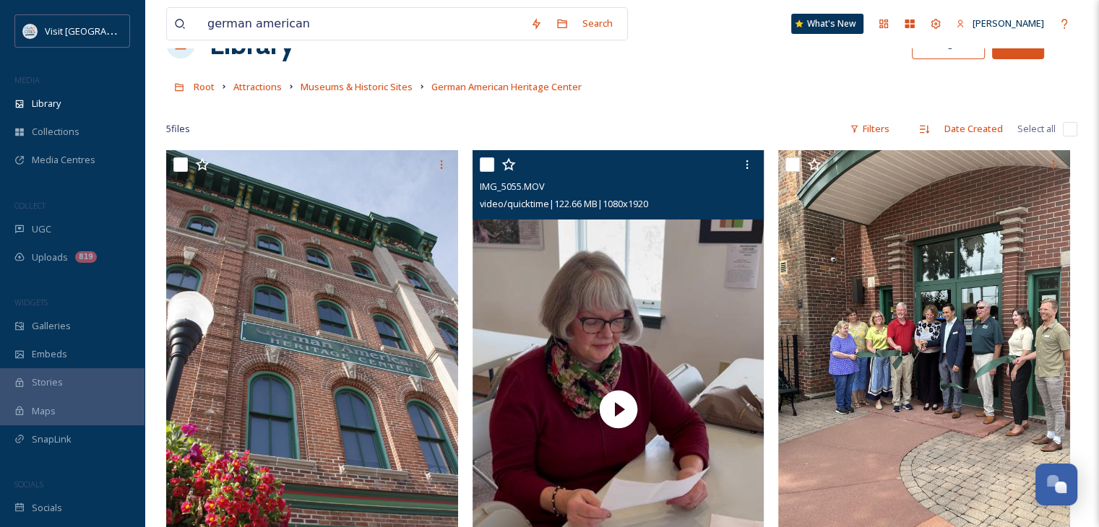
scroll to position [72, 0]
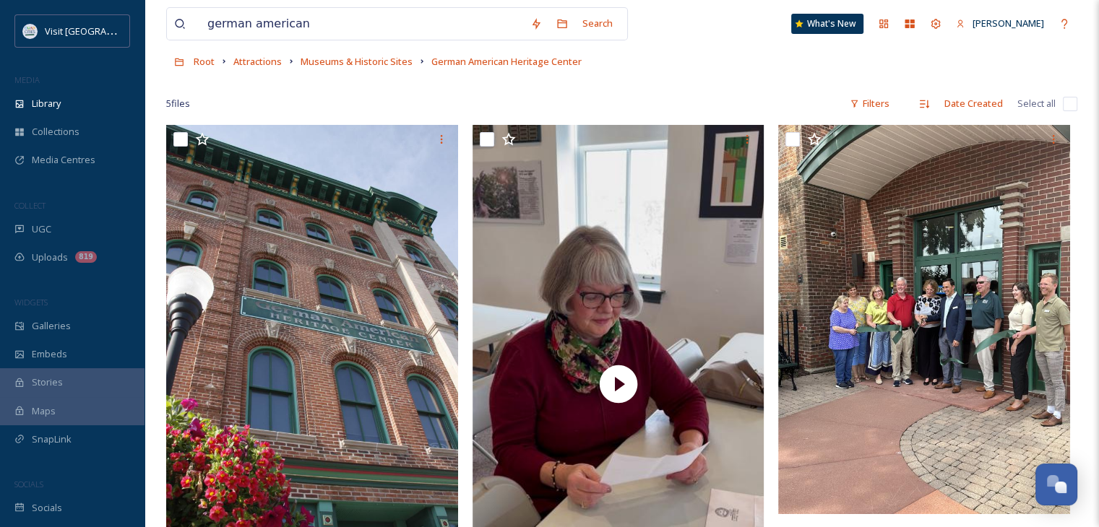
click at [643, 70] on div "Root Attractions Museums & Historic Sites German American Heritage Center" at bounding box center [621, 61] width 911 height 27
drag, startPoint x: 392, startPoint y: 27, endPoint x: 185, endPoint y: 36, distance: 207.5
click at [186, 36] on div "german american" at bounding box center [348, 24] width 349 height 32
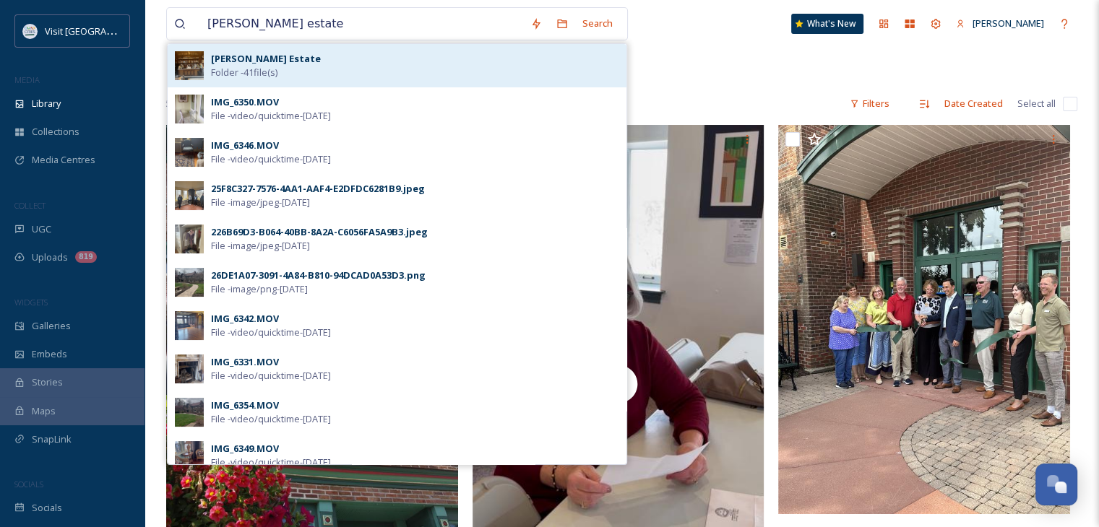
click at [288, 70] on div "[PERSON_NAME] Estate Folder - 41 file(s)" at bounding box center [415, 65] width 408 height 27
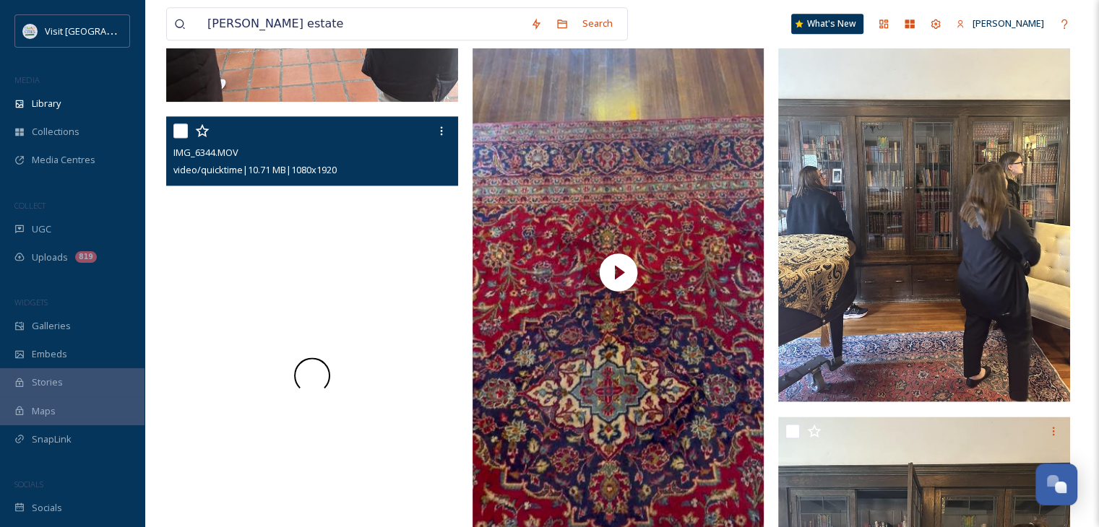
scroll to position [1951, 0]
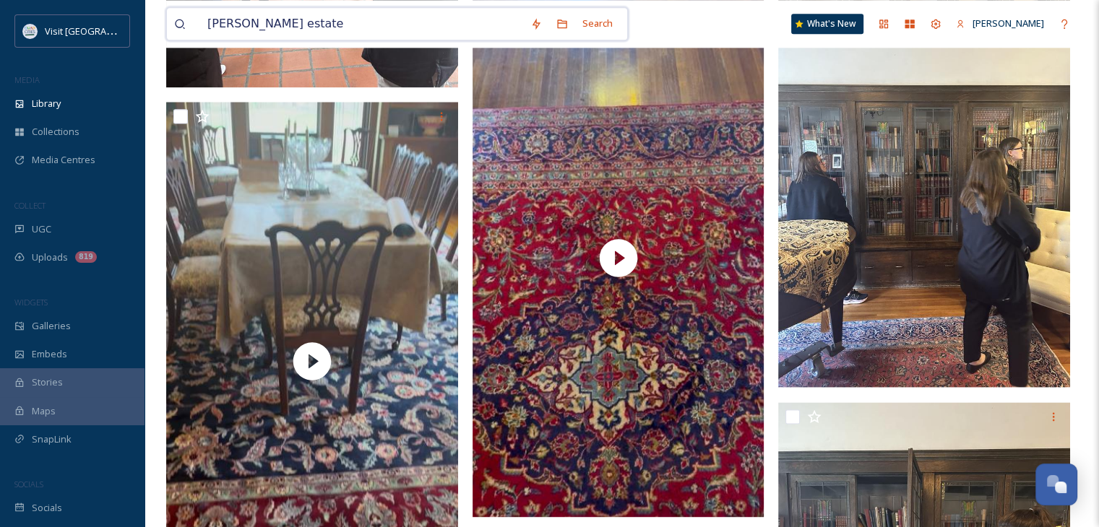
drag, startPoint x: 457, startPoint y: 14, endPoint x: 169, endPoint y: 22, distance: 287.6
click at [169, 22] on div "[PERSON_NAME] estate Search" at bounding box center [397, 23] width 462 height 33
type input "1"
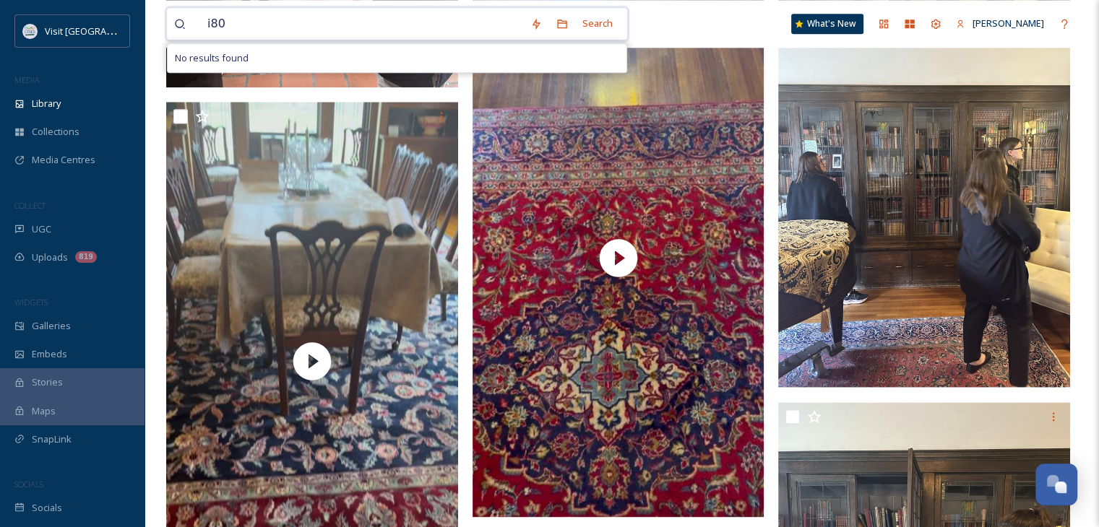
click at [211, 20] on input "i80" at bounding box center [361, 24] width 323 height 32
drag, startPoint x: 240, startPoint y: 24, endPoint x: 194, endPoint y: 29, distance: 46.5
click at [194, 29] on div "i 80" at bounding box center [348, 24] width 349 height 32
type input "truck stop"
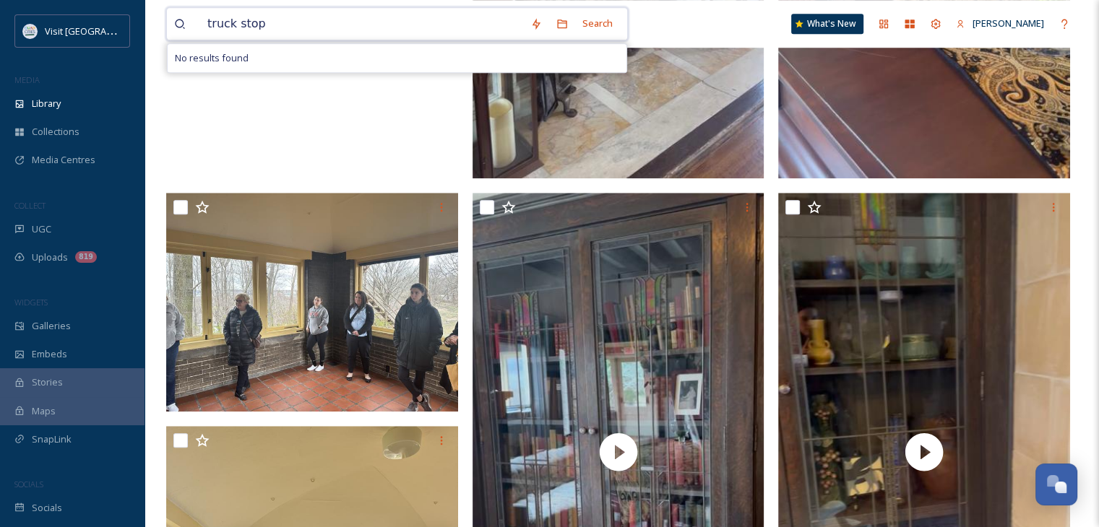
scroll to position [867, 0]
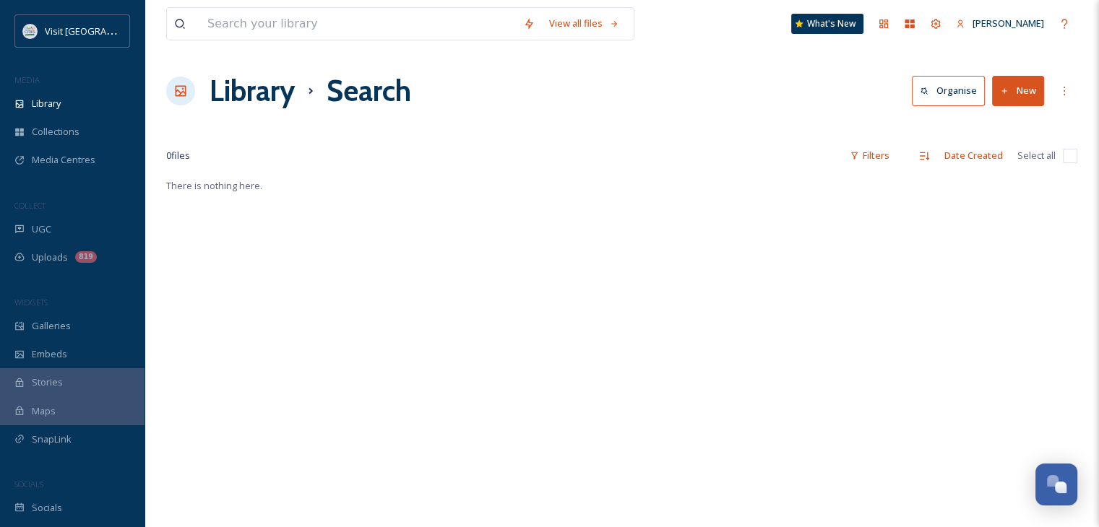
click at [224, 95] on h1 "Library" at bounding box center [252, 90] width 85 height 43
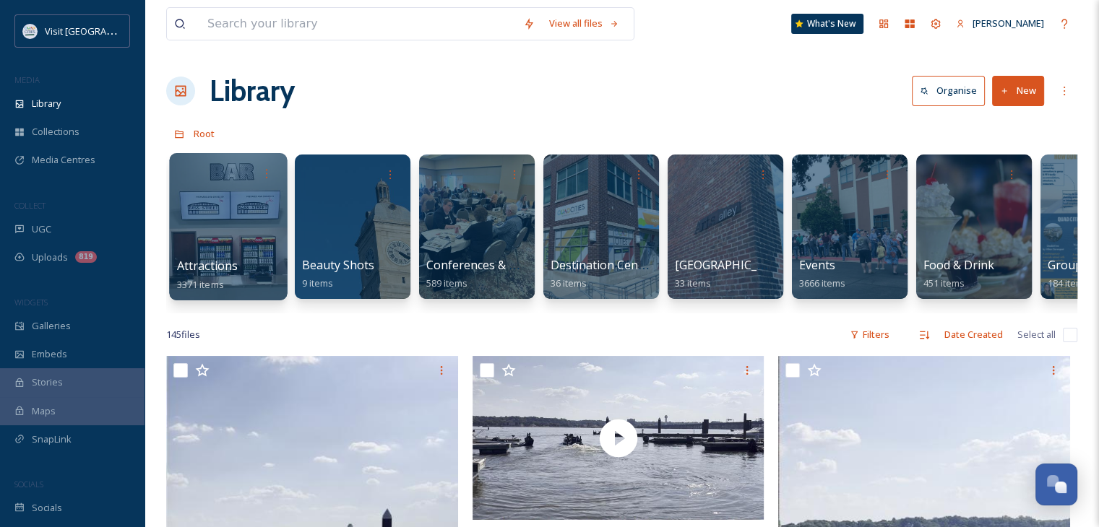
click at [182, 216] on div at bounding box center [228, 226] width 118 height 147
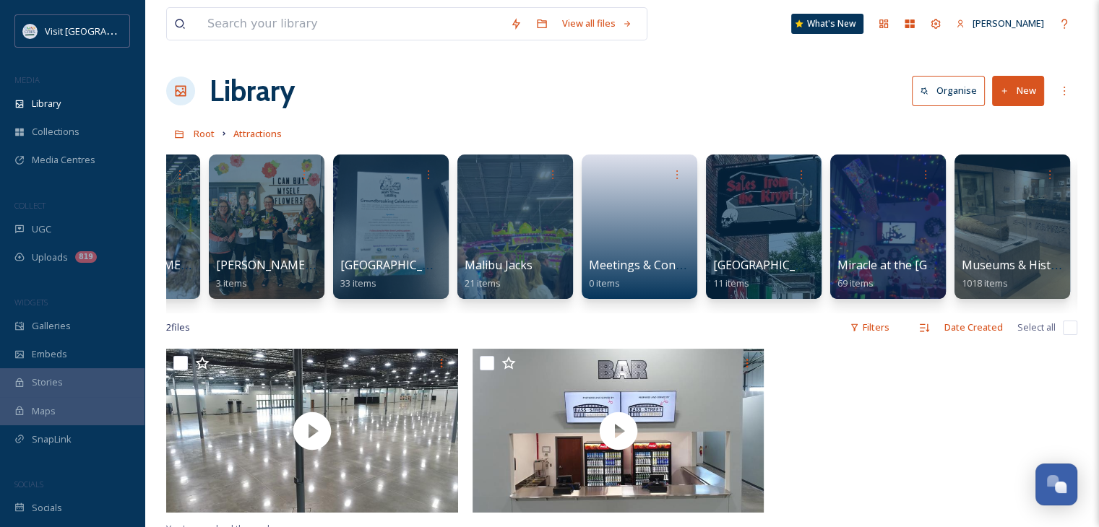
scroll to position [0, 1806]
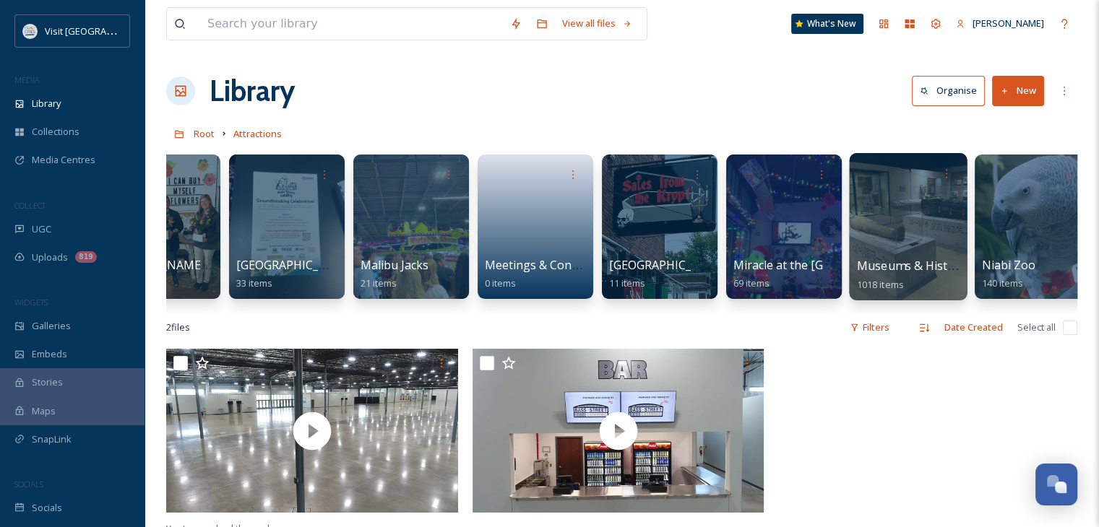
click at [896, 215] on div at bounding box center [908, 226] width 118 height 147
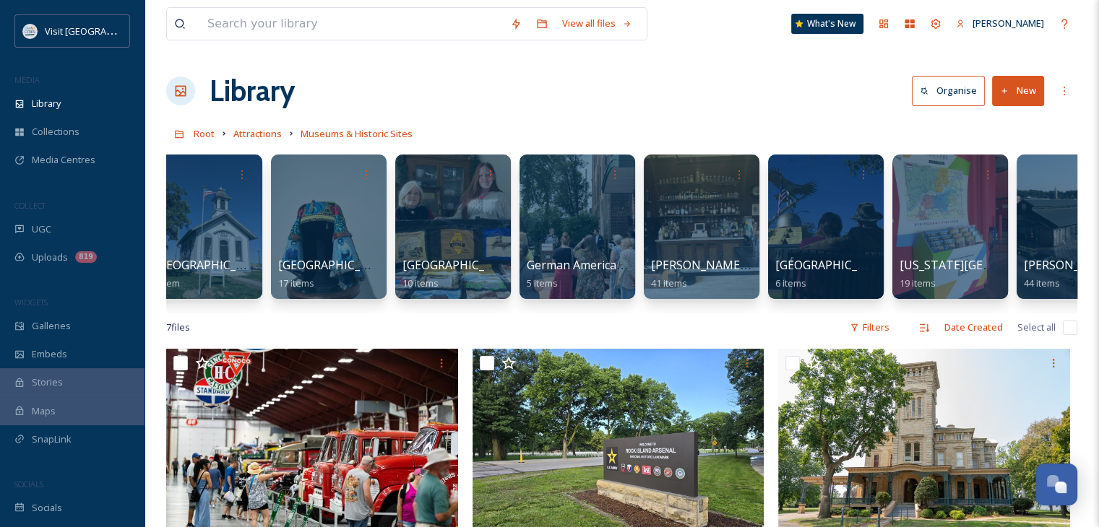
scroll to position [0, 1402]
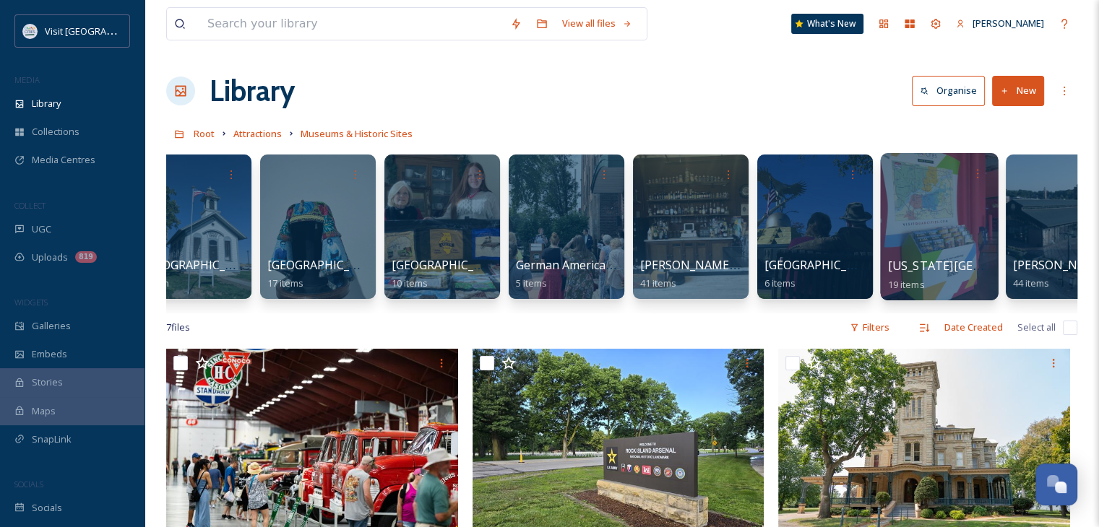
click at [923, 247] on div at bounding box center [939, 226] width 118 height 147
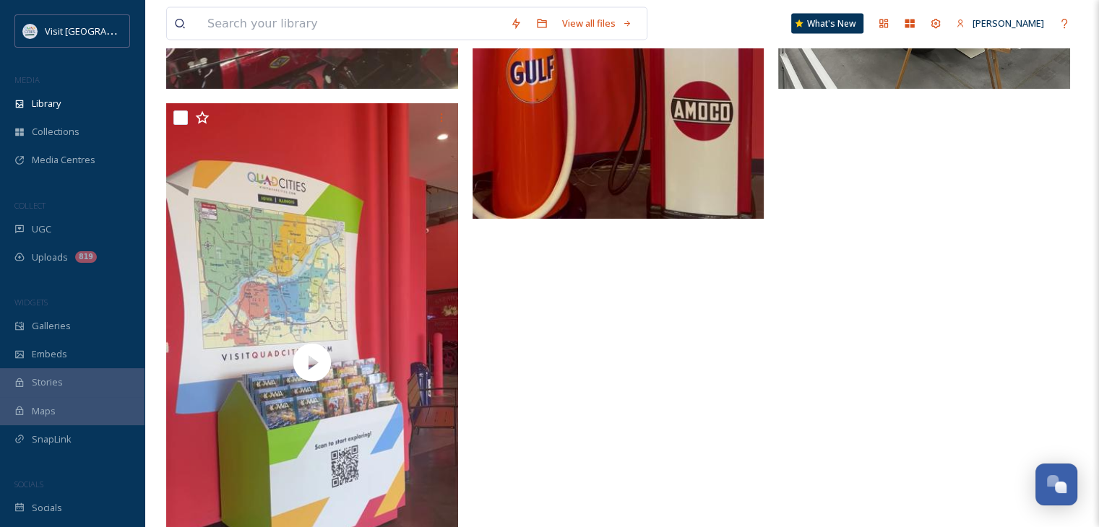
scroll to position [3154, 0]
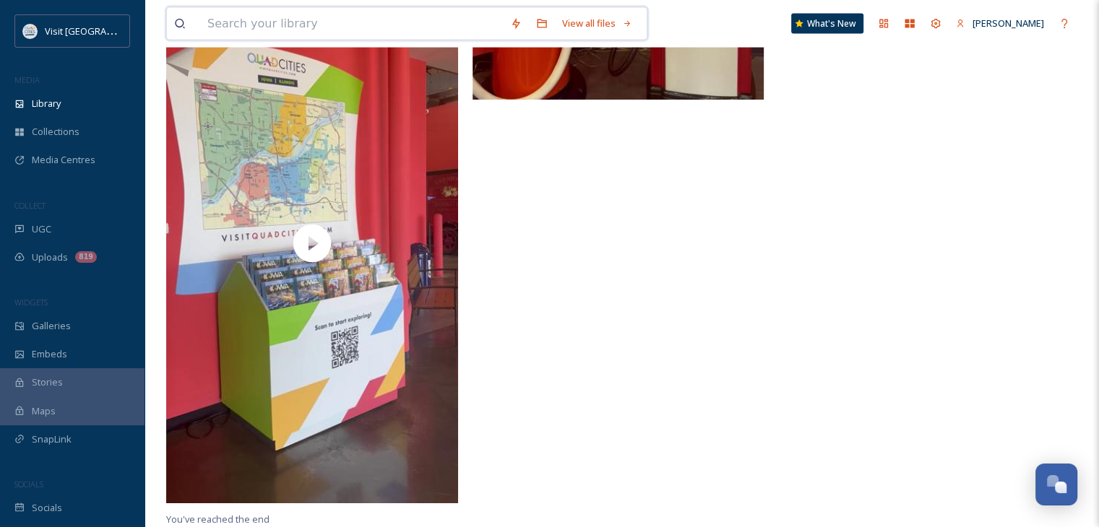
click at [360, 20] on input at bounding box center [351, 24] width 303 height 32
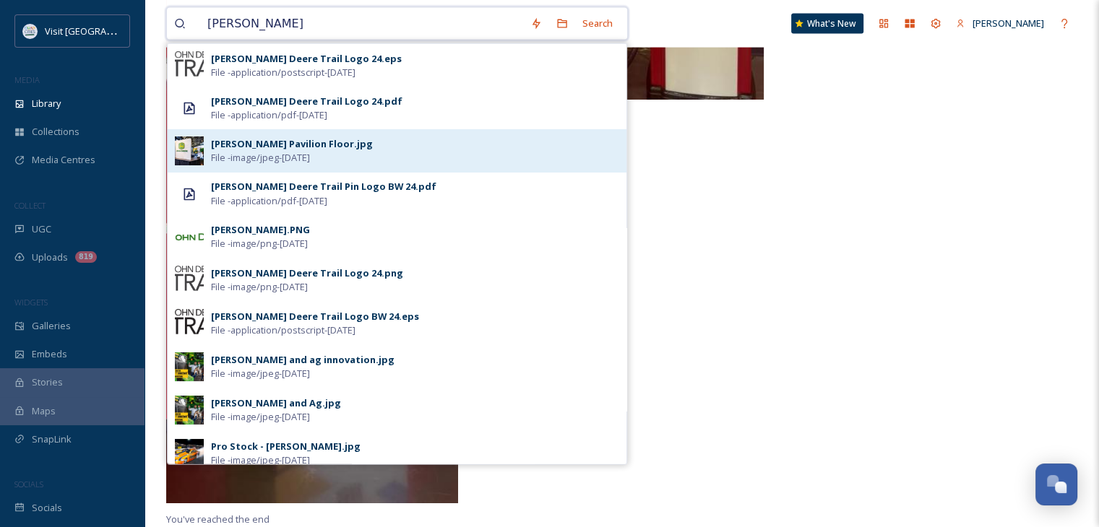
type input "[PERSON_NAME]"
click at [370, 142] on div "[PERSON_NAME] Pavilion Floor.jpg File - image/jpeg - [DATE]" at bounding box center [415, 150] width 408 height 27
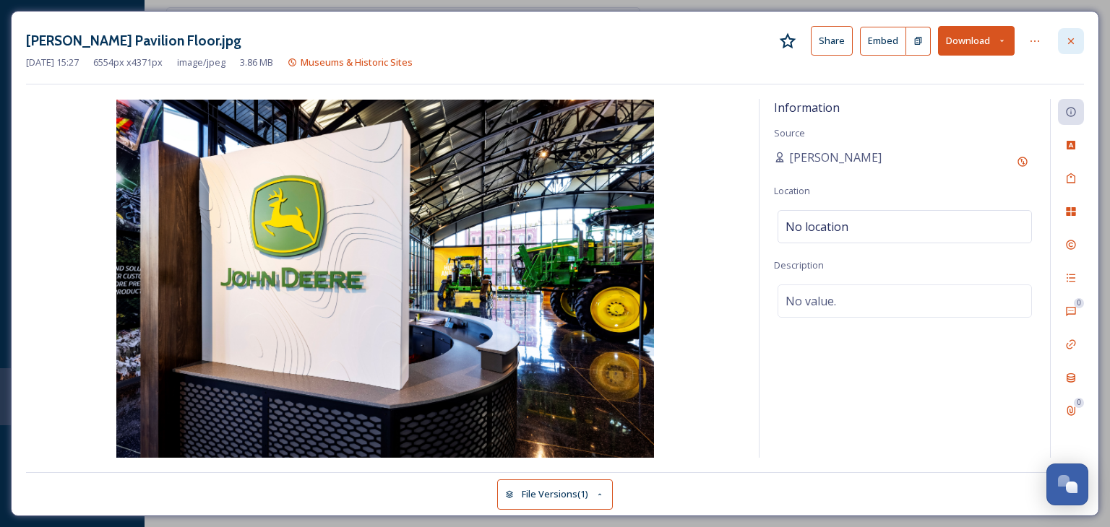
click at [1066, 46] on div at bounding box center [1071, 41] width 26 height 26
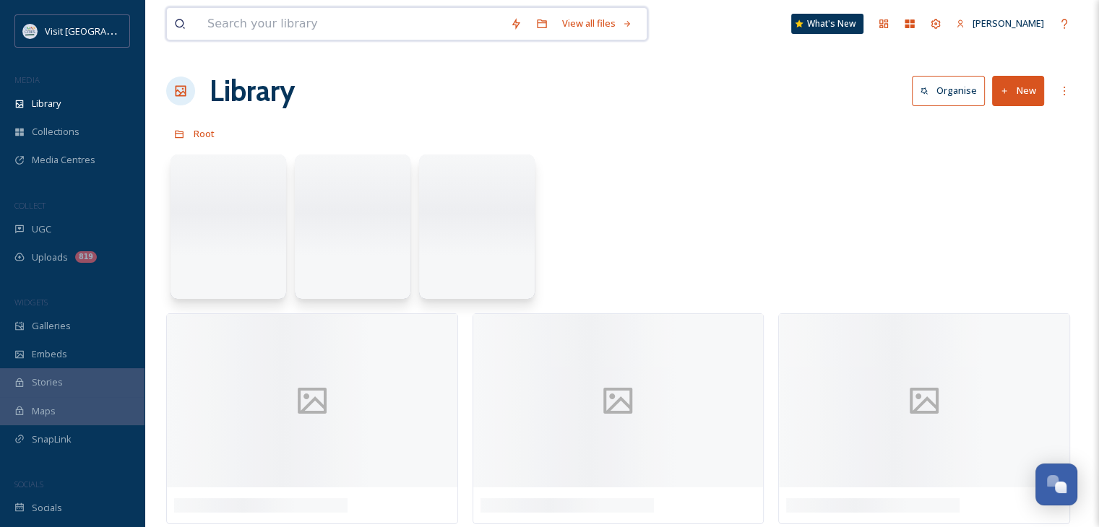
click at [379, 25] on input at bounding box center [351, 24] width 303 height 32
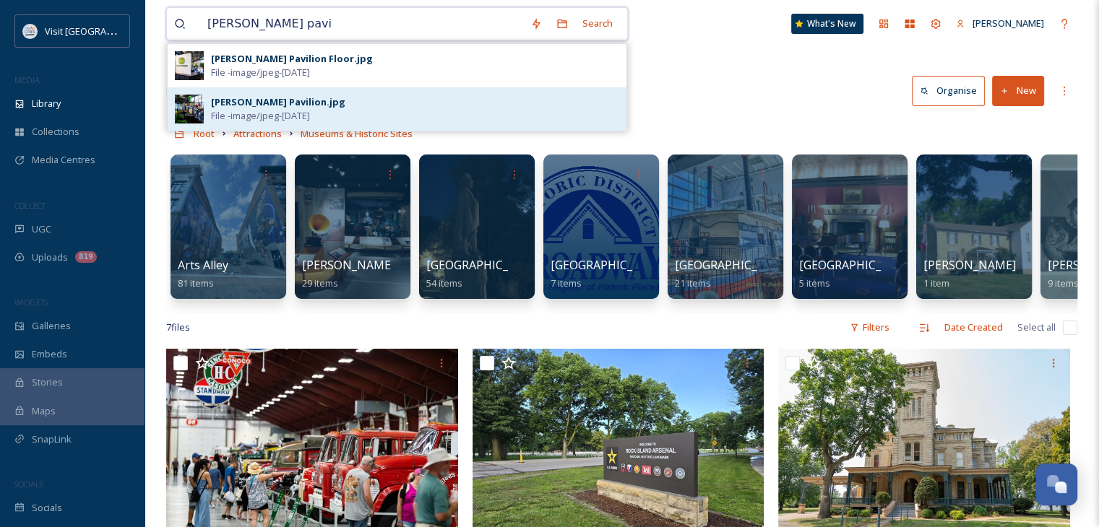
type input "[PERSON_NAME] pavi"
click at [379, 121] on div "[PERSON_NAME] Pavilion.jpg File - image/jpeg - [DATE]" at bounding box center [415, 108] width 408 height 27
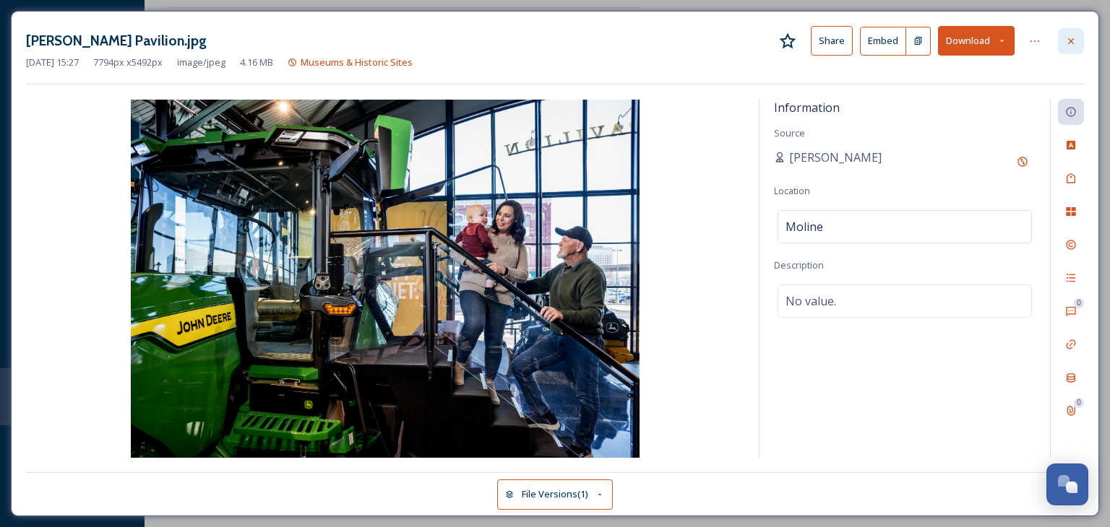
click at [1069, 33] on div at bounding box center [1071, 41] width 26 height 26
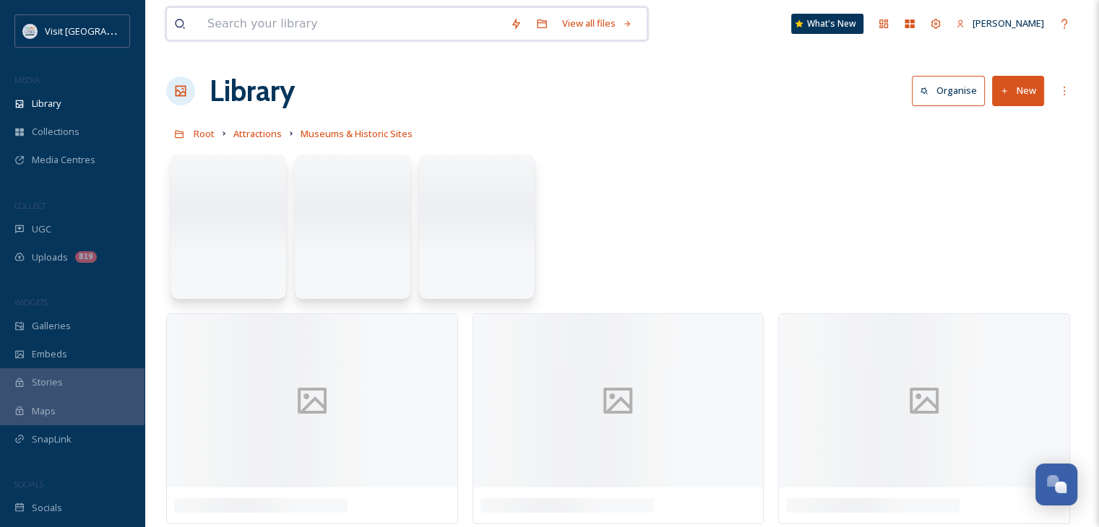
click at [370, 35] on input at bounding box center [351, 24] width 303 height 32
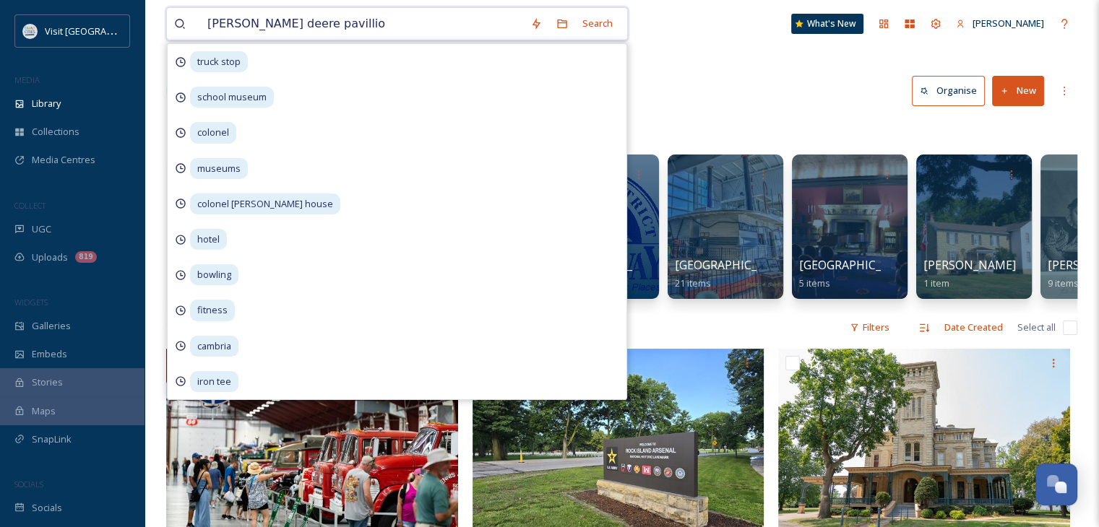
type input "[PERSON_NAME] deere pavillion"
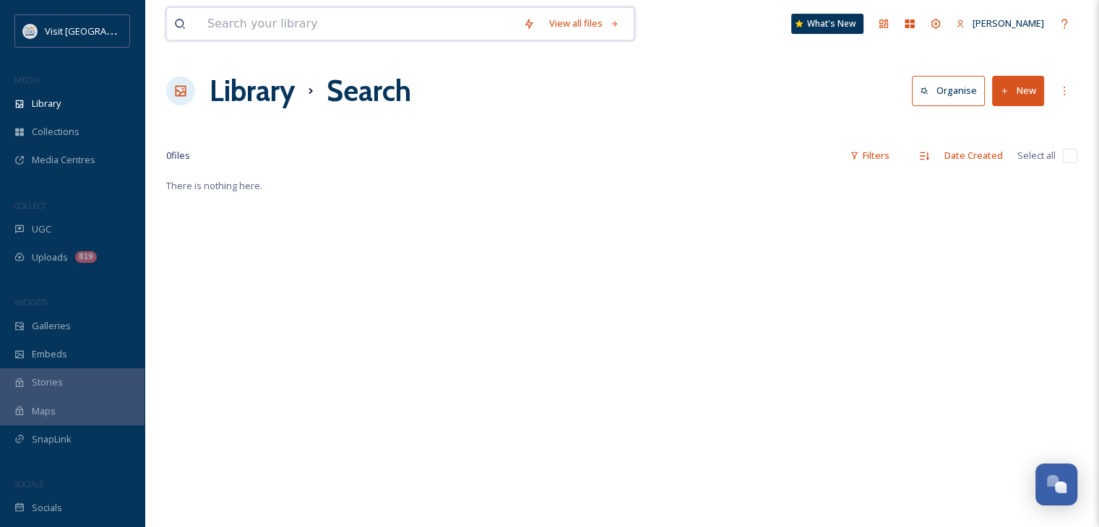
click at [363, 29] on input at bounding box center [358, 24] width 316 height 32
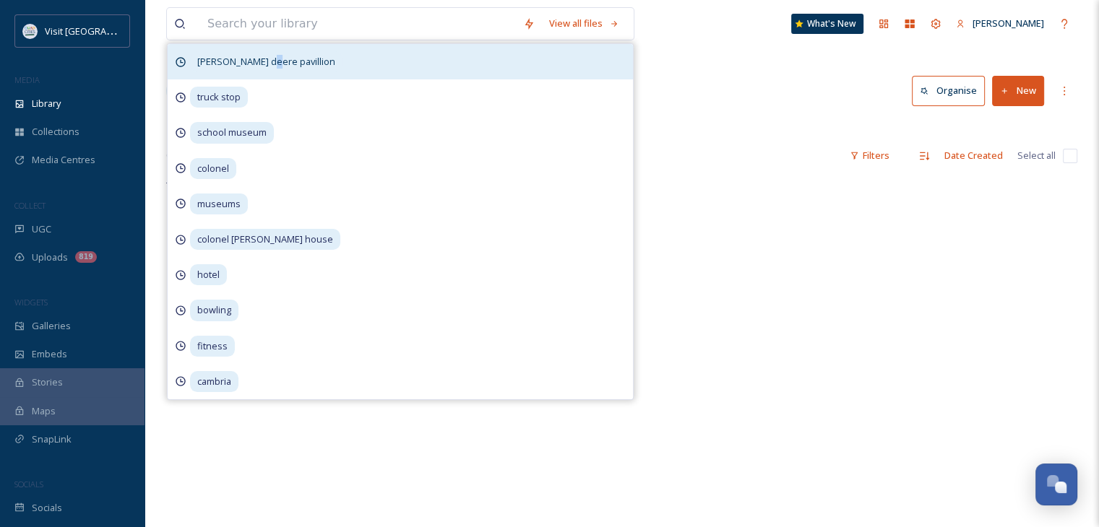
click at [264, 61] on span "[PERSON_NAME] deere pavillion" at bounding box center [266, 61] width 152 height 21
click at [350, 61] on div "[PERSON_NAME] deere pavillion" at bounding box center [400, 61] width 465 height 35
click at [335, 59] on div "[PERSON_NAME] deere pavillion" at bounding box center [400, 61] width 465 height 35
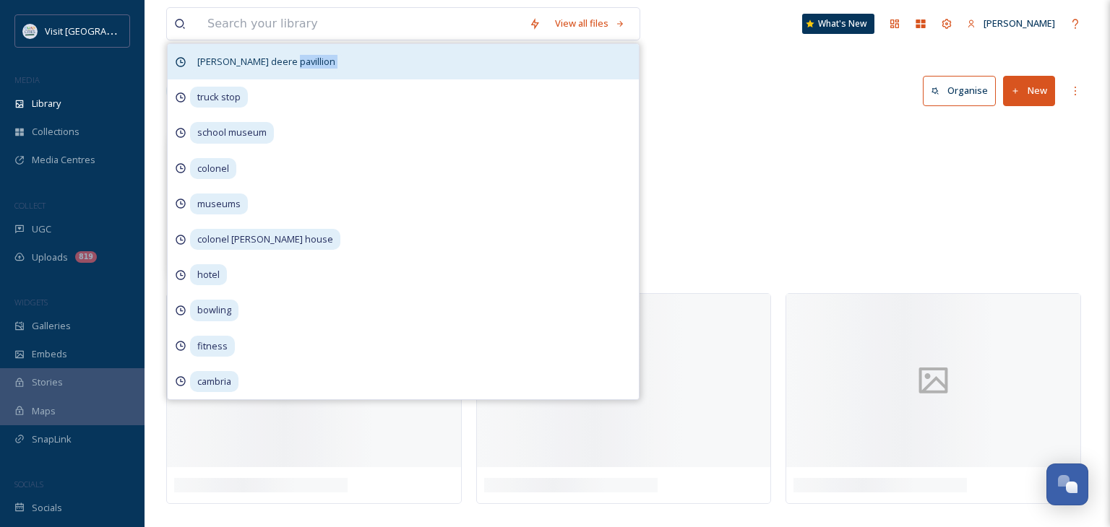
click at [335, 59] on div "[PERSON_NAME] deere pavillion" at bounding box center [403, 61] width 471 height 35
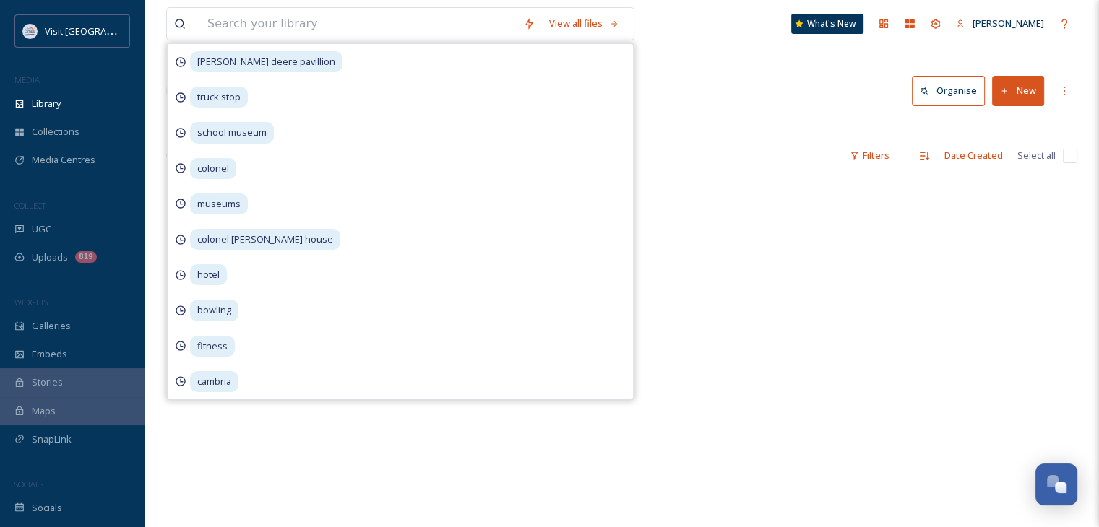
click at [702, 84] on div "Library Search Organise New" at bounding box center [621, 90] width 911 height 43
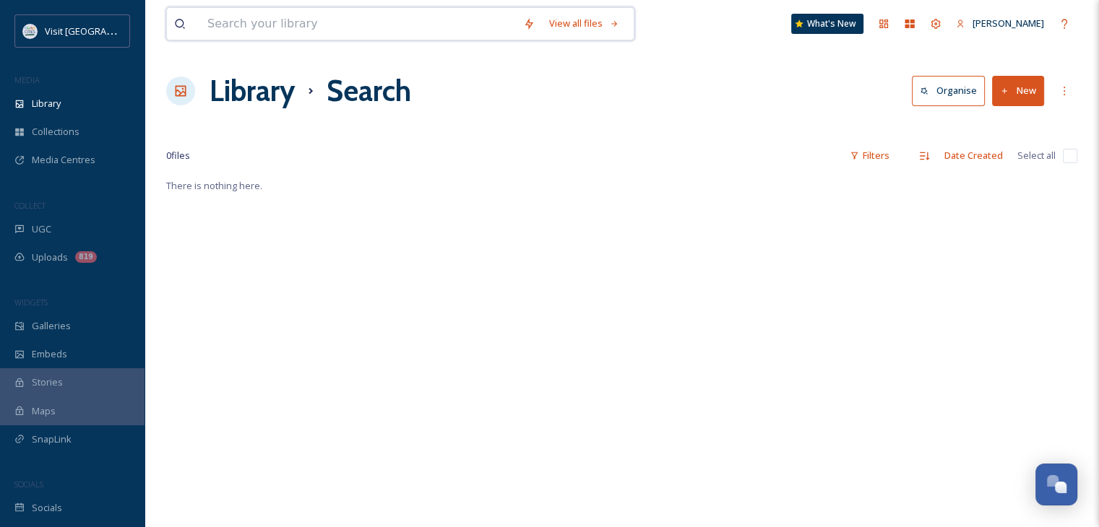
click at [447, 14] on input at bounding box center [358, 24] width 316 height 32
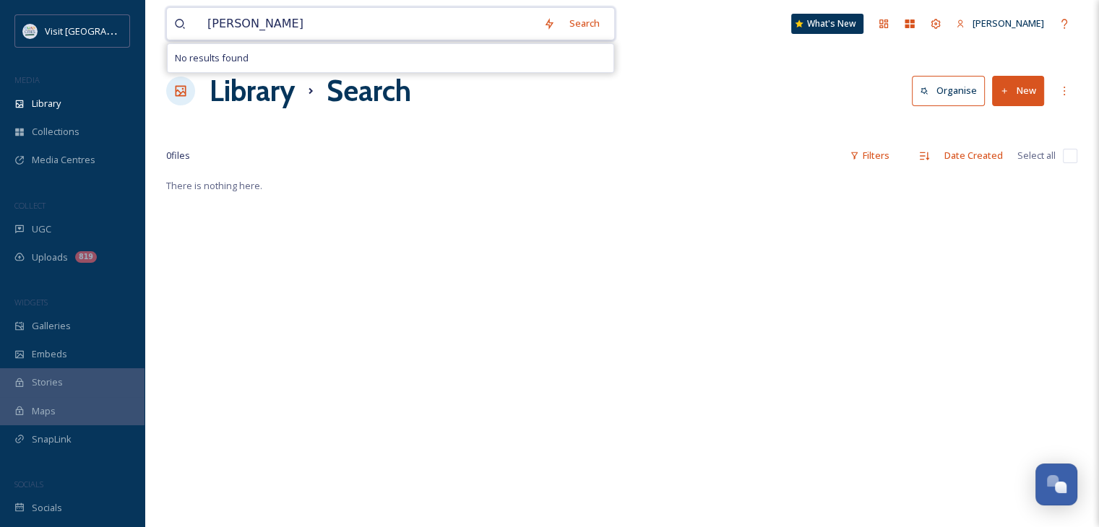
drag, startPoint x: 452, startPoint y: 12, endPoint x: 181, endPoint y: 27, distance: 270.6
click at [181, 27] on div "[PERSON_NAME]" at bounding box center [355, 24] width 362 height 32
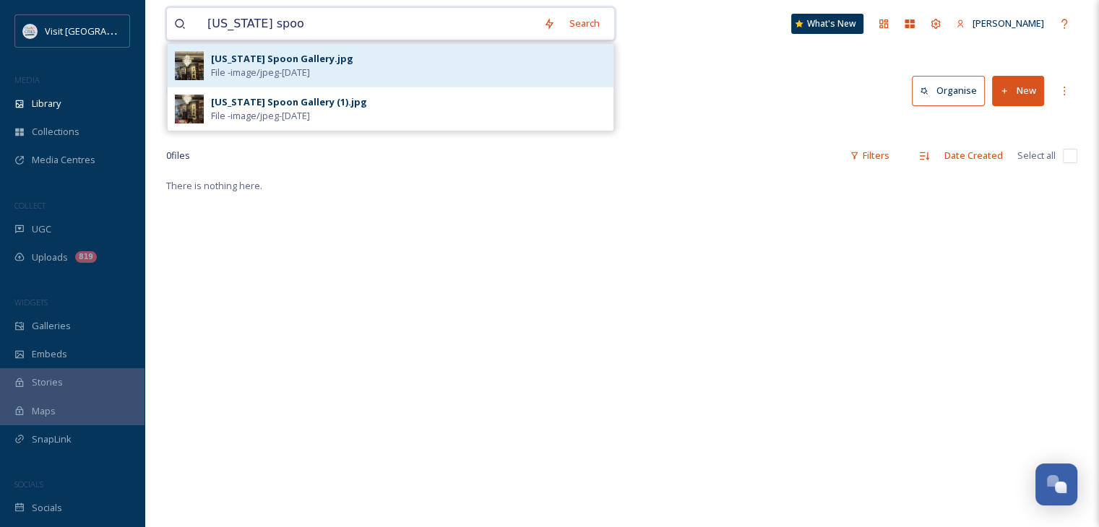
type input "[US_STATE] spoo"
click at [258, 57] on div "[US_STATE] Spoon Gallery.jpg" at bounding box center [282, 59] width 142 height 14
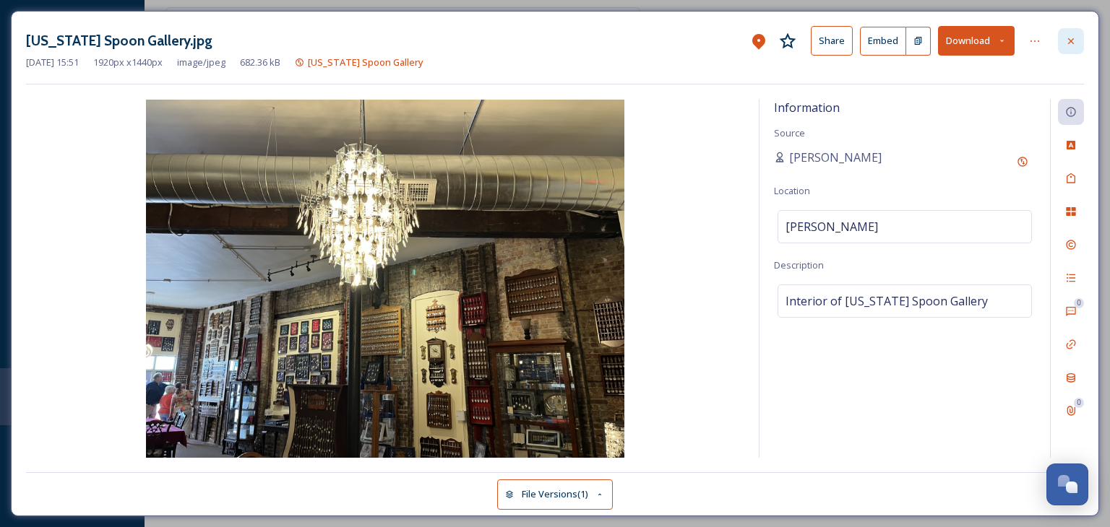
click at [1067, 41] on icon at bounding box center [1071, 41] width 12 height 12
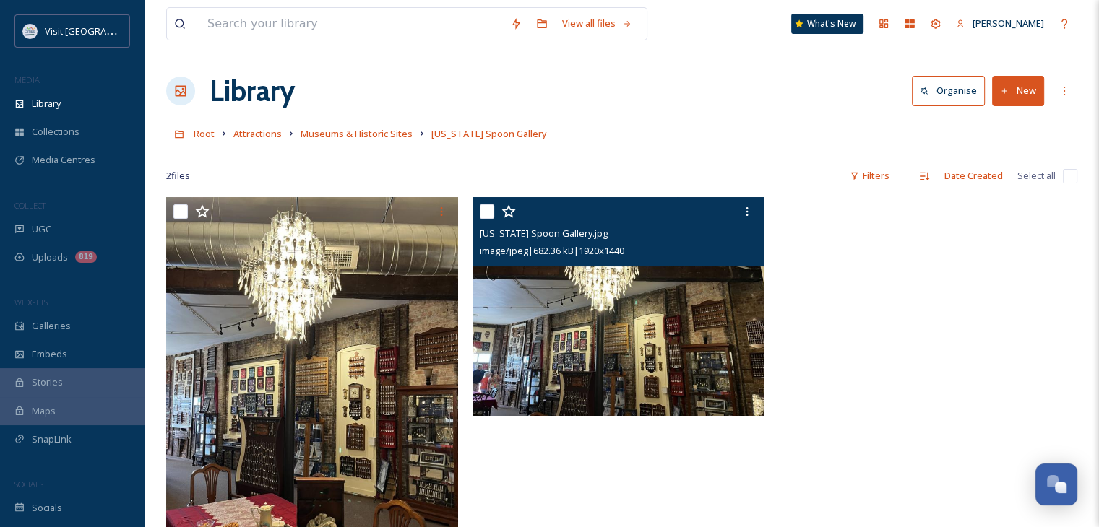
scroll to position [72, 0]
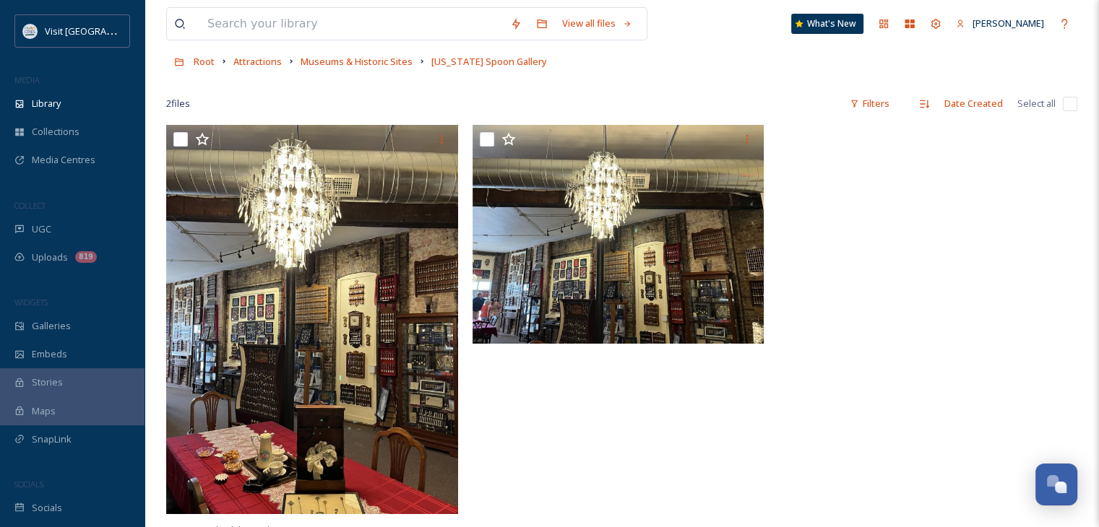
click at [650, 106] on div "2 file s Filters Date Created Select all" at bounding box center [621, 104] width 911 height 28
